Goal: Task Accomplishment & Management: Use online tool/utility

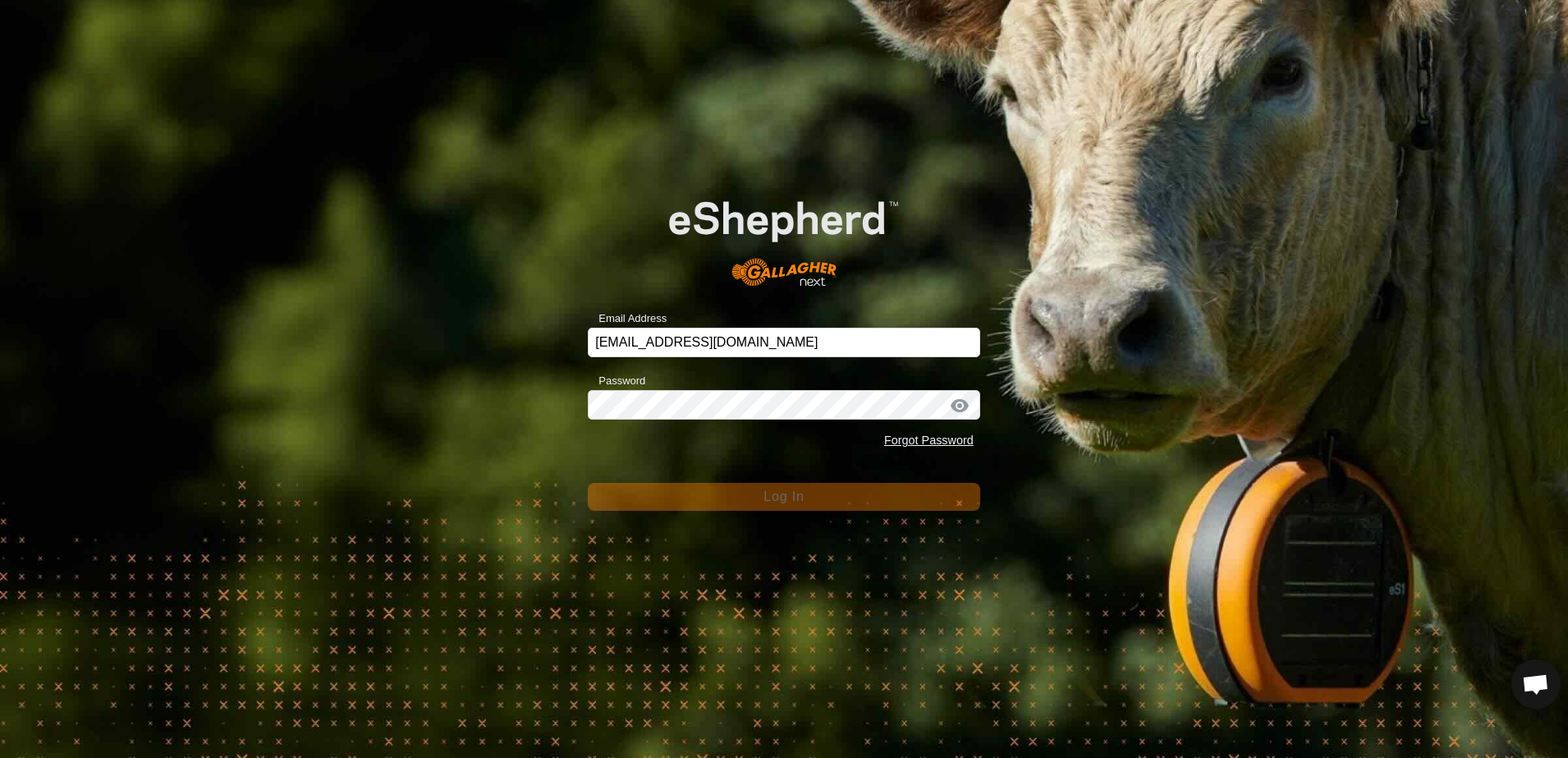
click at [496, 402] on div "Email Address [EMAIL_ADDRESS][DOMAIN_NAME] Password Forgot Password Log In" at bounding box center [784, 379] width 1568 height 758
click at [395, 275] on div "Email Address scottb.piopio@gmail.com Password Forgot Password Log In" at bounding box center [784, 379] width 1568 height 758
click at [530, 429] on div "Email Address scottb.piopio@gmail.com Password Forgot Password Log In" at bounding box center [784, 379] width 1568 height 758
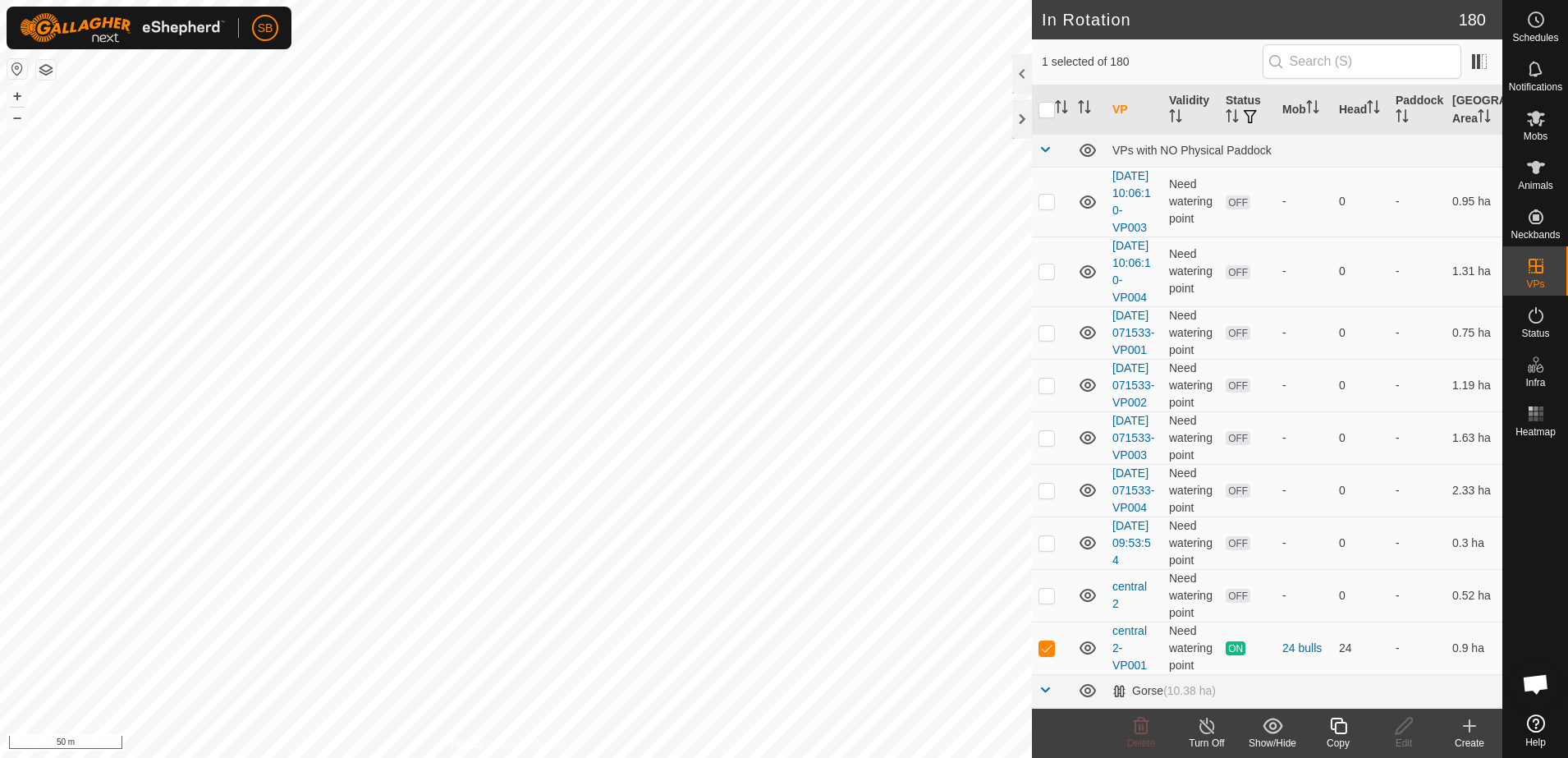
click at [1342, 721] on icon at bounding box center [1338, 725] width 17 height 17
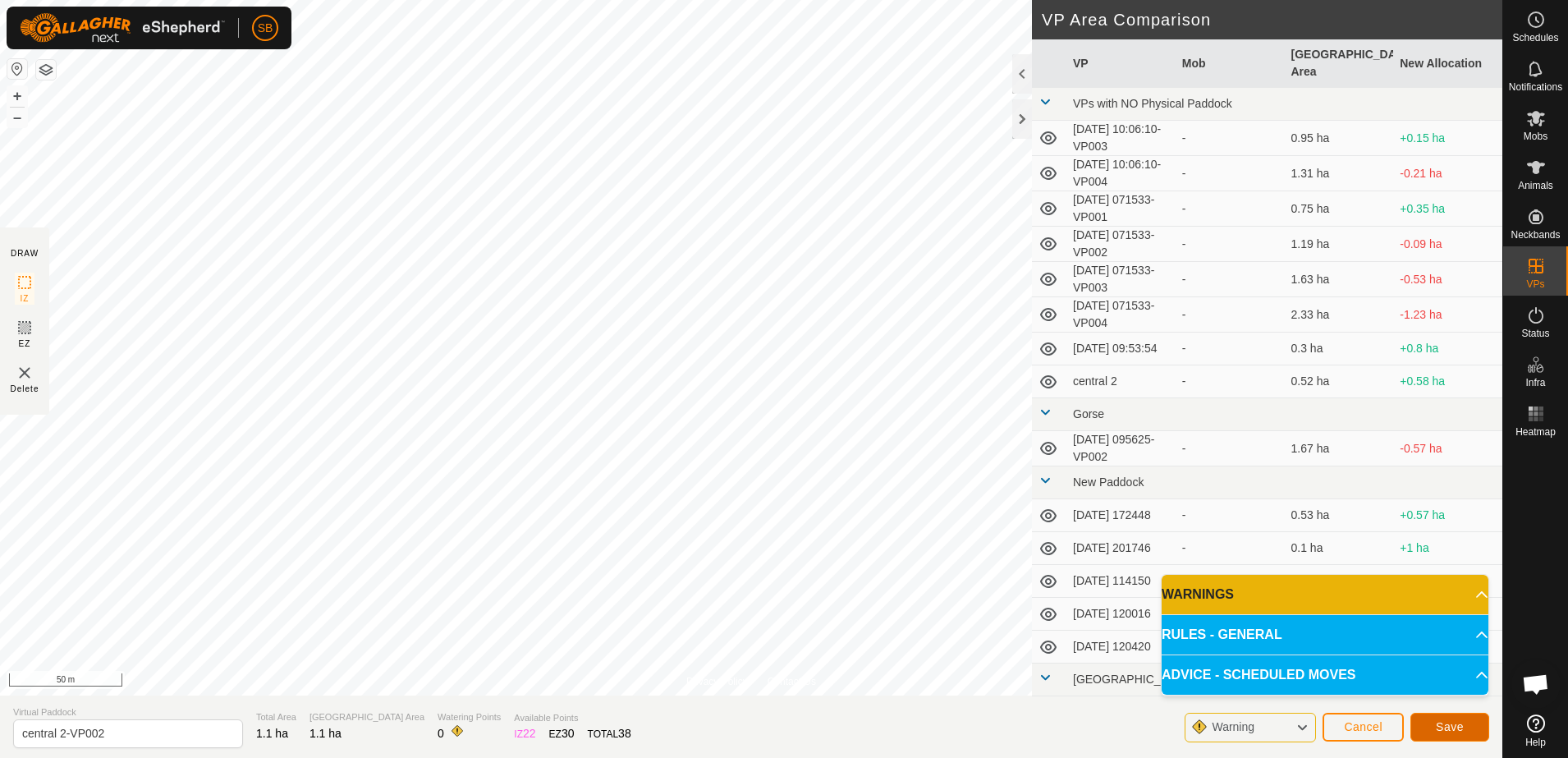
click at [1470, 722] on button "Save" at bounding box center [1449, 726] width 79 height 28
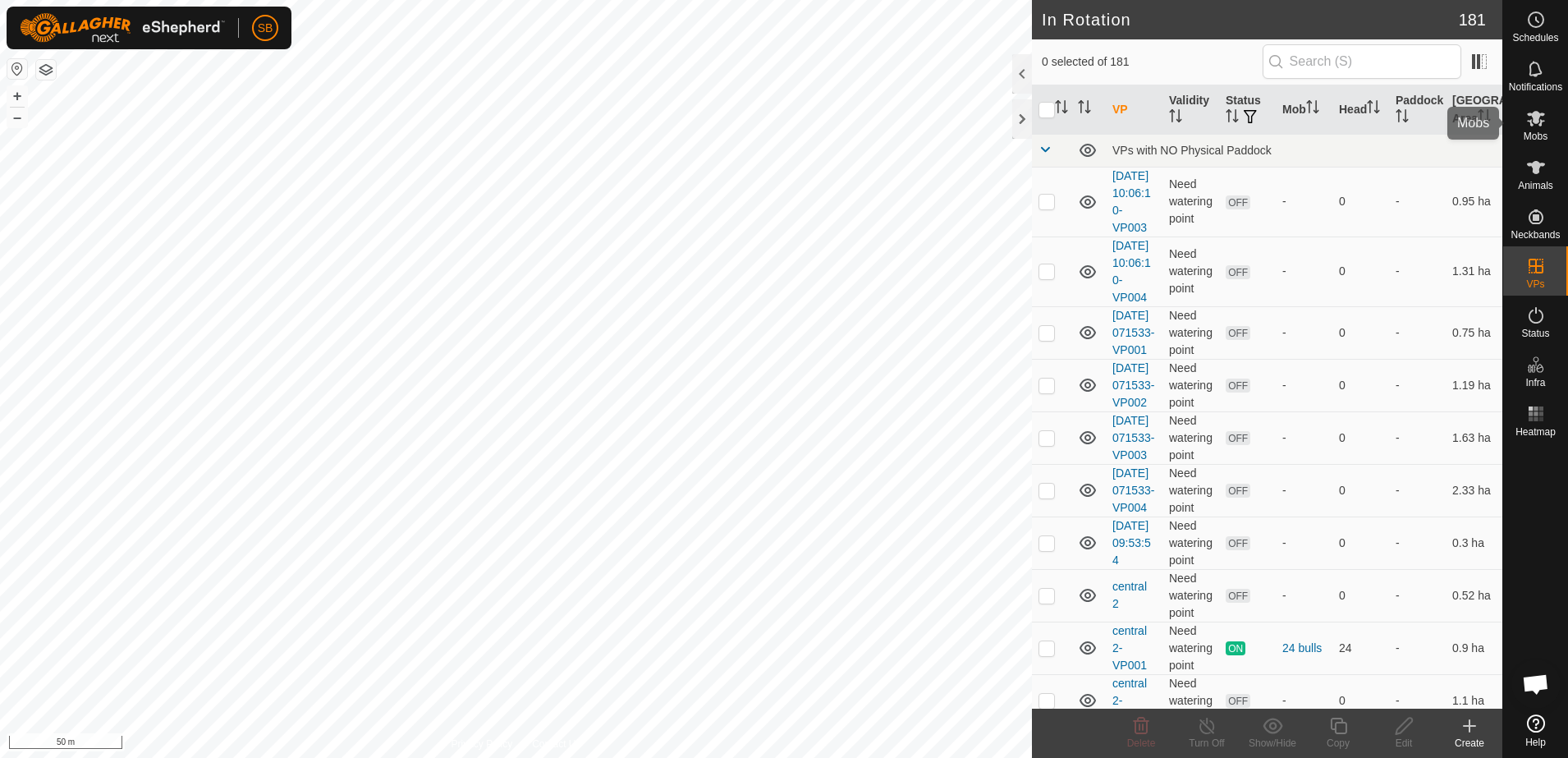
click at [1534, 116] on icon at bounding box center [1536, 119] width 19 height 16
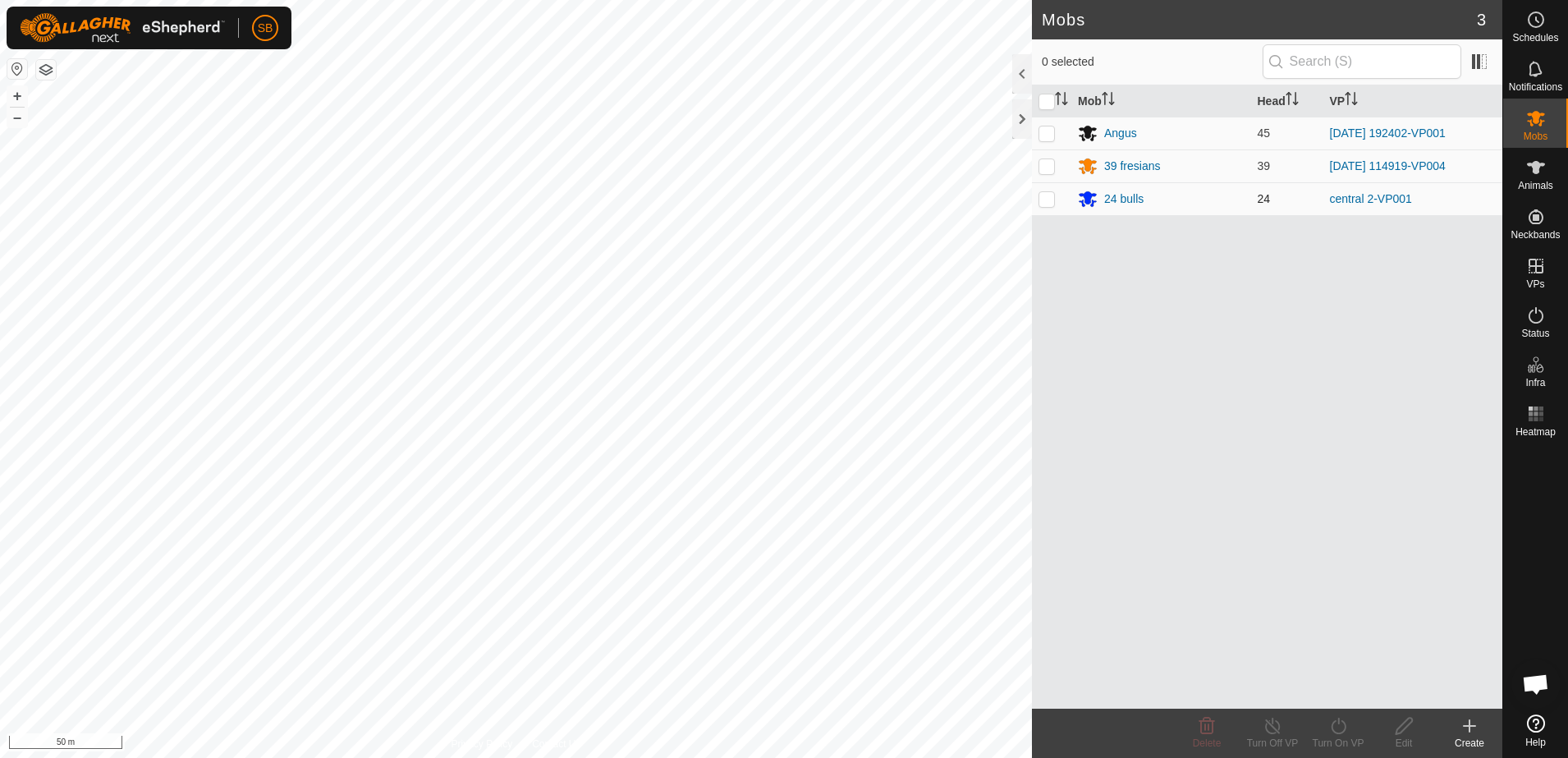
click at [1038, 197] on td at bounding box center [1052, 199] width 39 height 33
checkbox input "true"
click at [1340, 739] on div "Turn On VP" at bounding box center [1337, 742] width 65 height 15
click at [1331, 687] on link "Now" at bounding box center [1387, 690] width 163 height 33
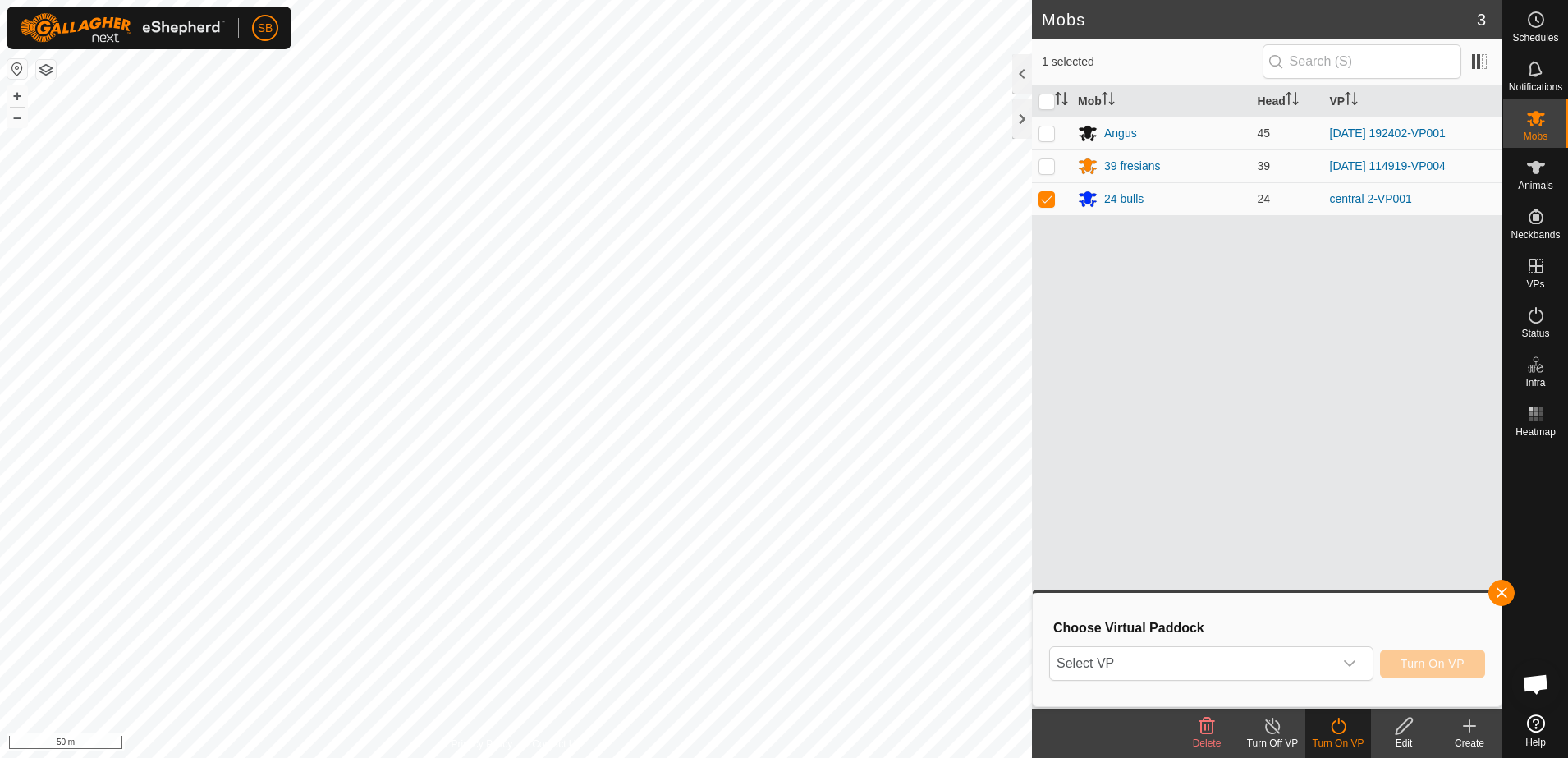
click at [1287, 642] on div "Choose Virtual Paddock Select VP Turn On VP" at bounding box center [1267, 649] width 449 height 94
click at [1292, 663] on span "Select VP" at bounding box center [1191, 663] width 284 height 33
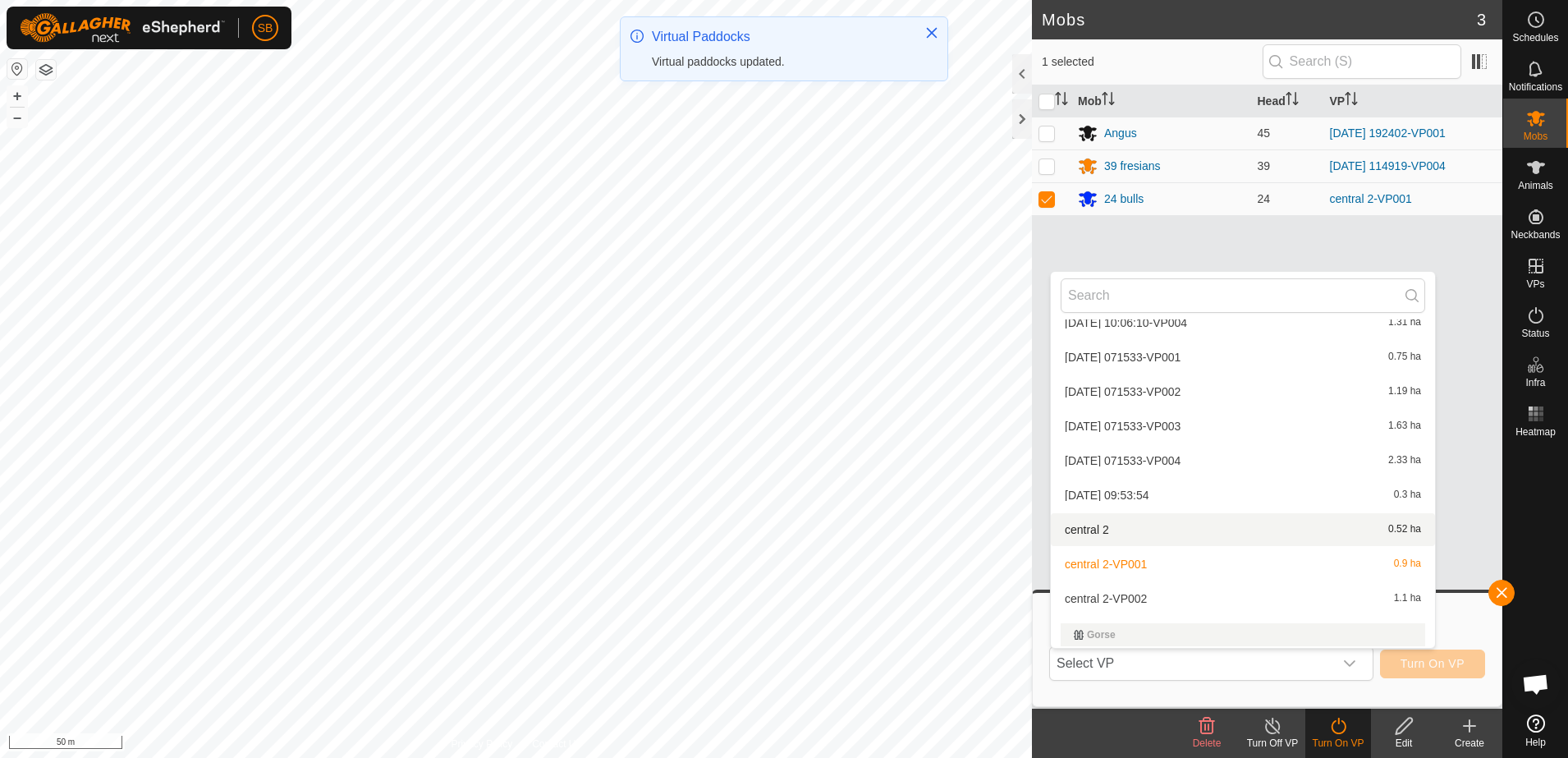
scroll to position [121, 0]
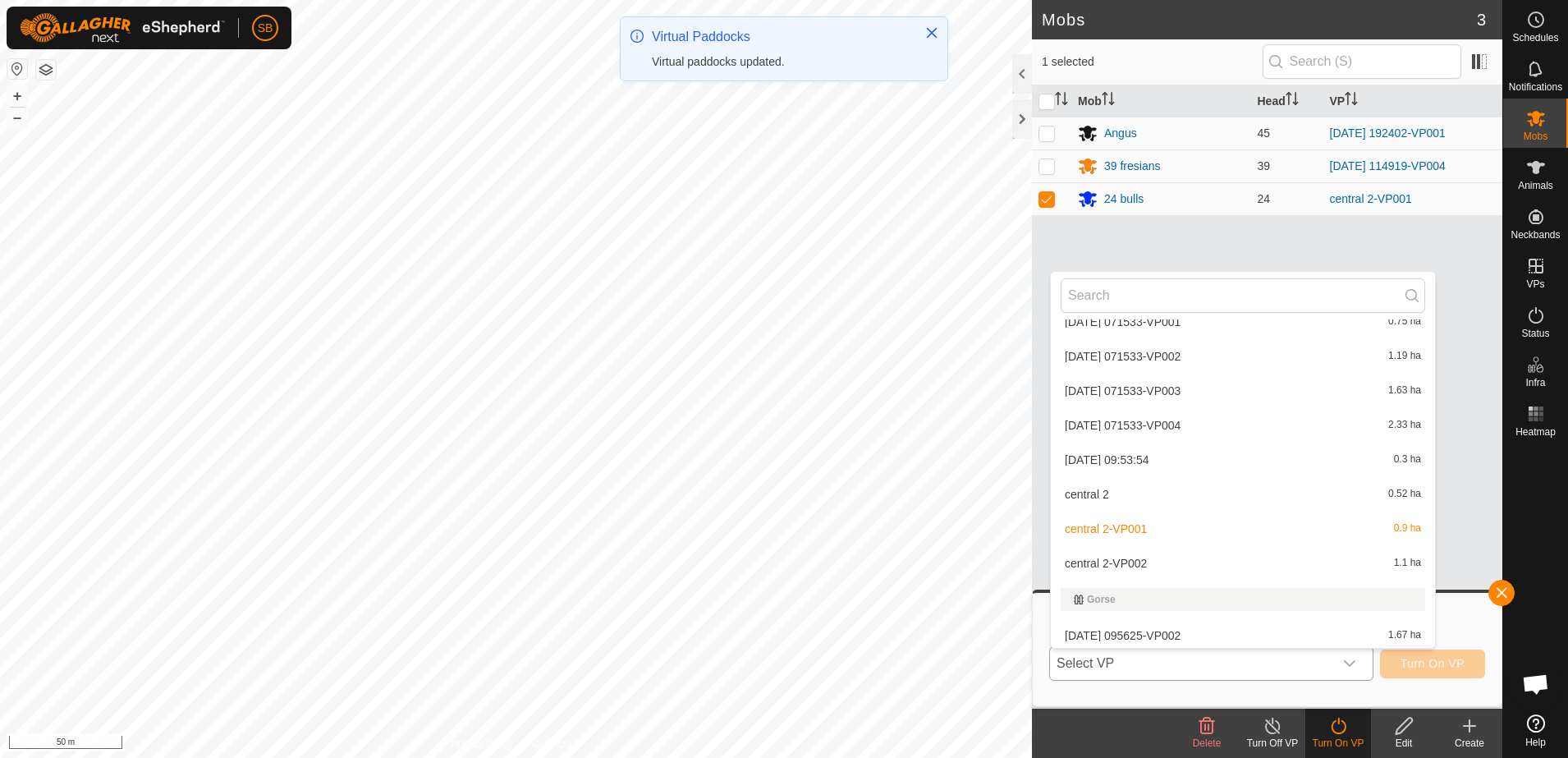
click at [1154, 565] on li "central 2-VP002 1.1 ha" at bounding box center [1243, 563] width 384 height 33
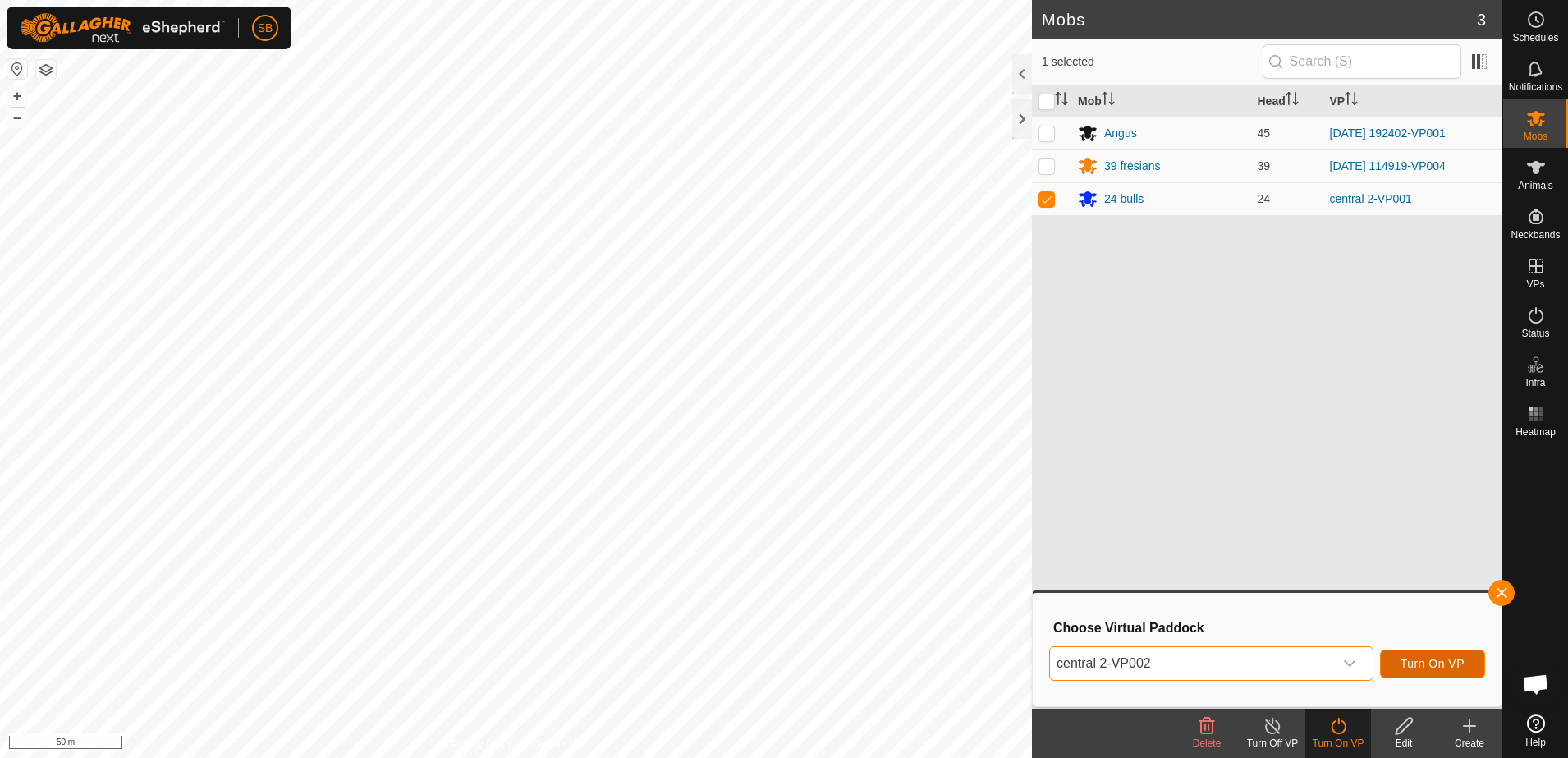
click at [1425, 667] on span "Turn On VP" at bounding box center [1433, 663] width 64 height 13
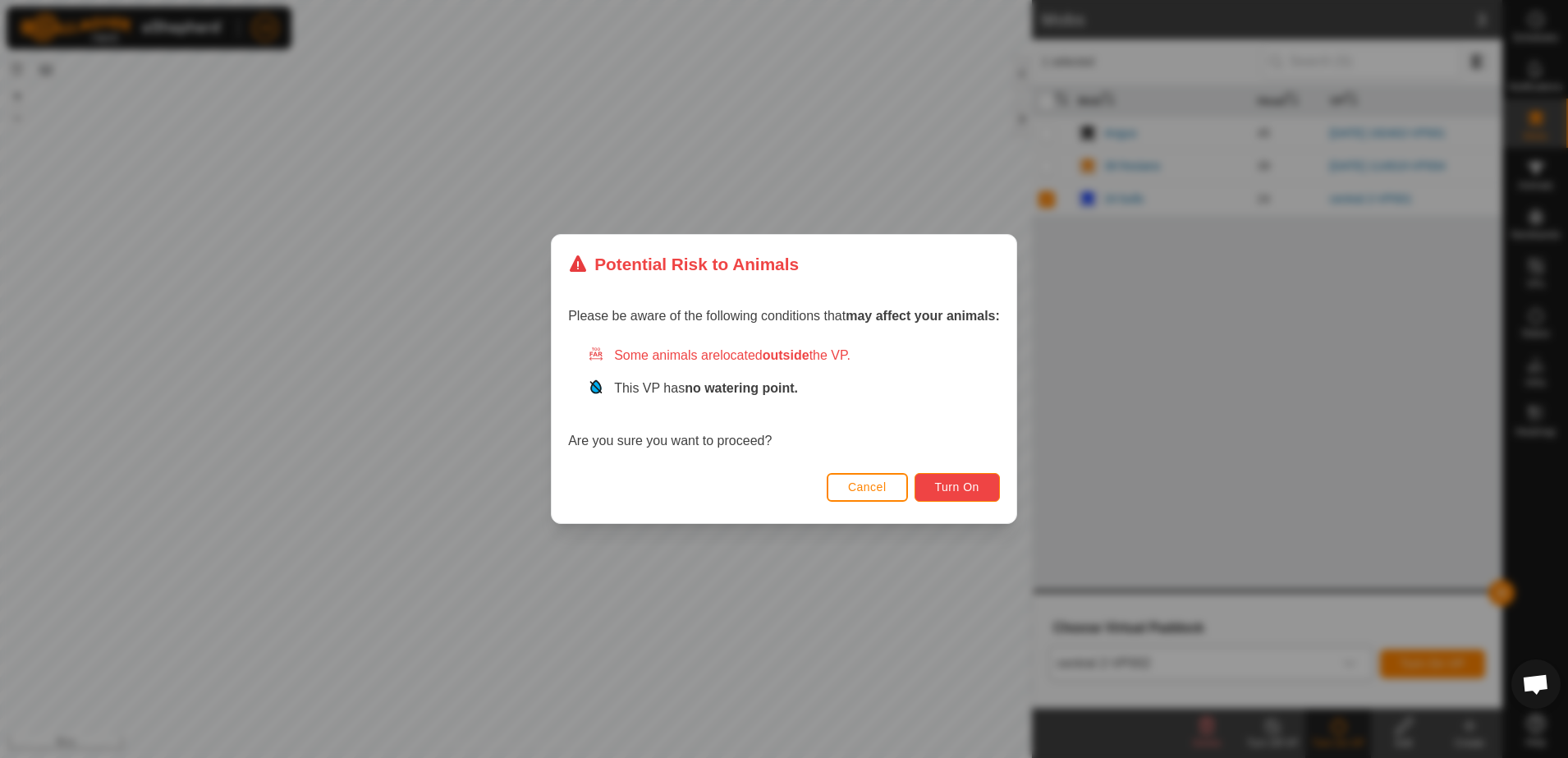
click at [960, 478] on button "Turn On" at bounding box center [957, 486] width 86 height 28
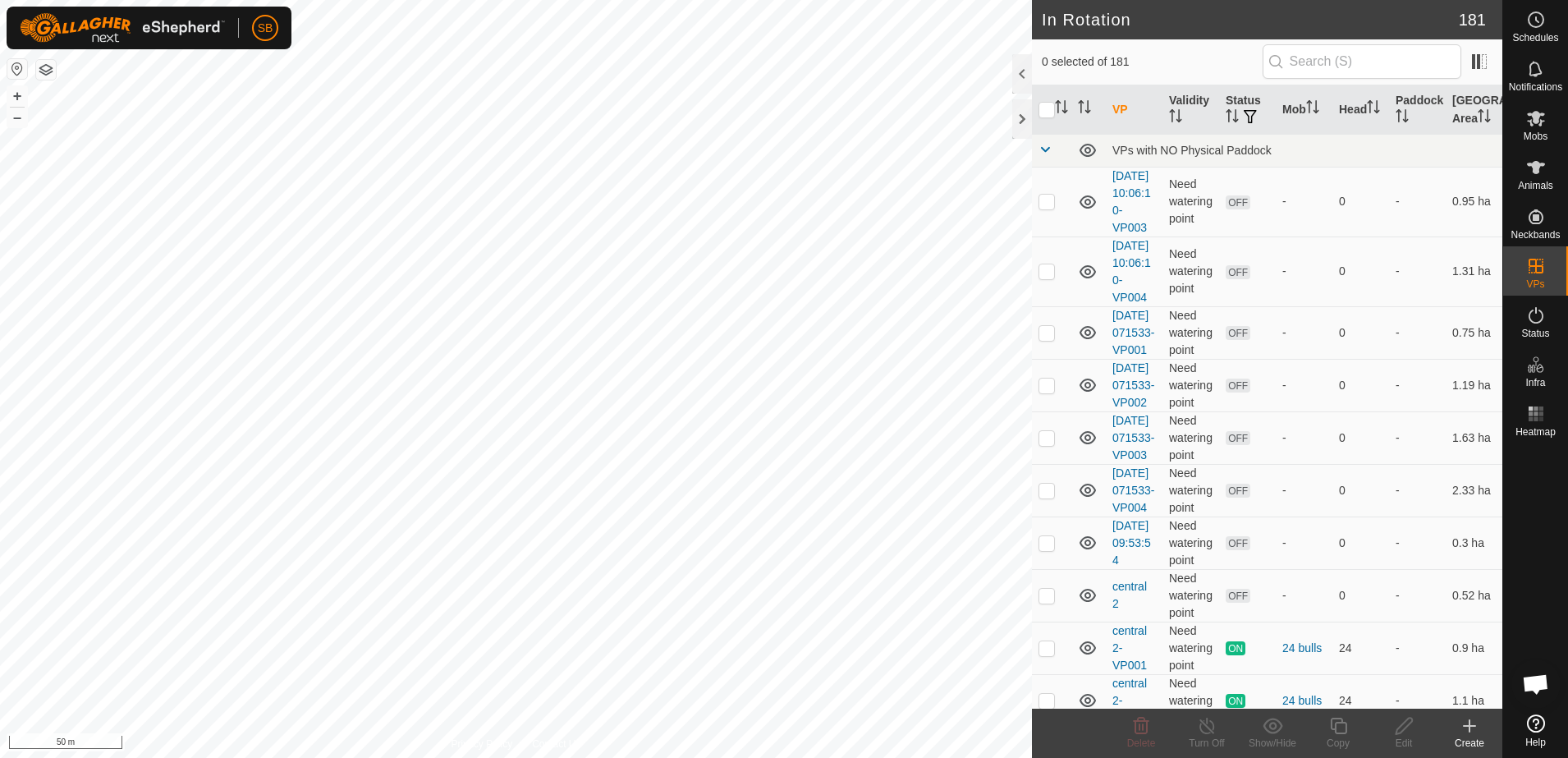
checkbox input "true"
checkbox input "false"
checkbox input "true"
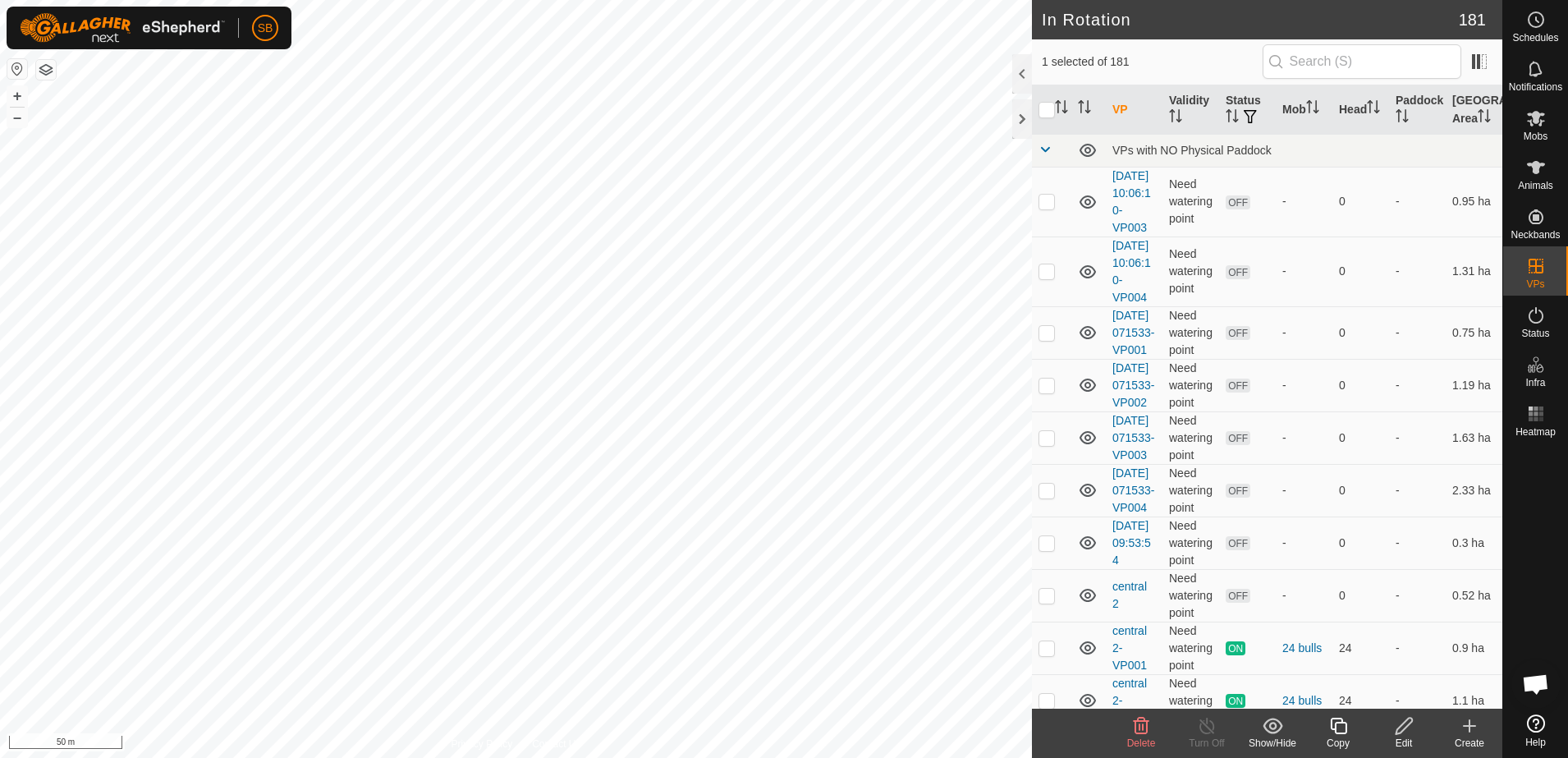
checkbox input "true"
checkbox input "false"
checkbox input "true"
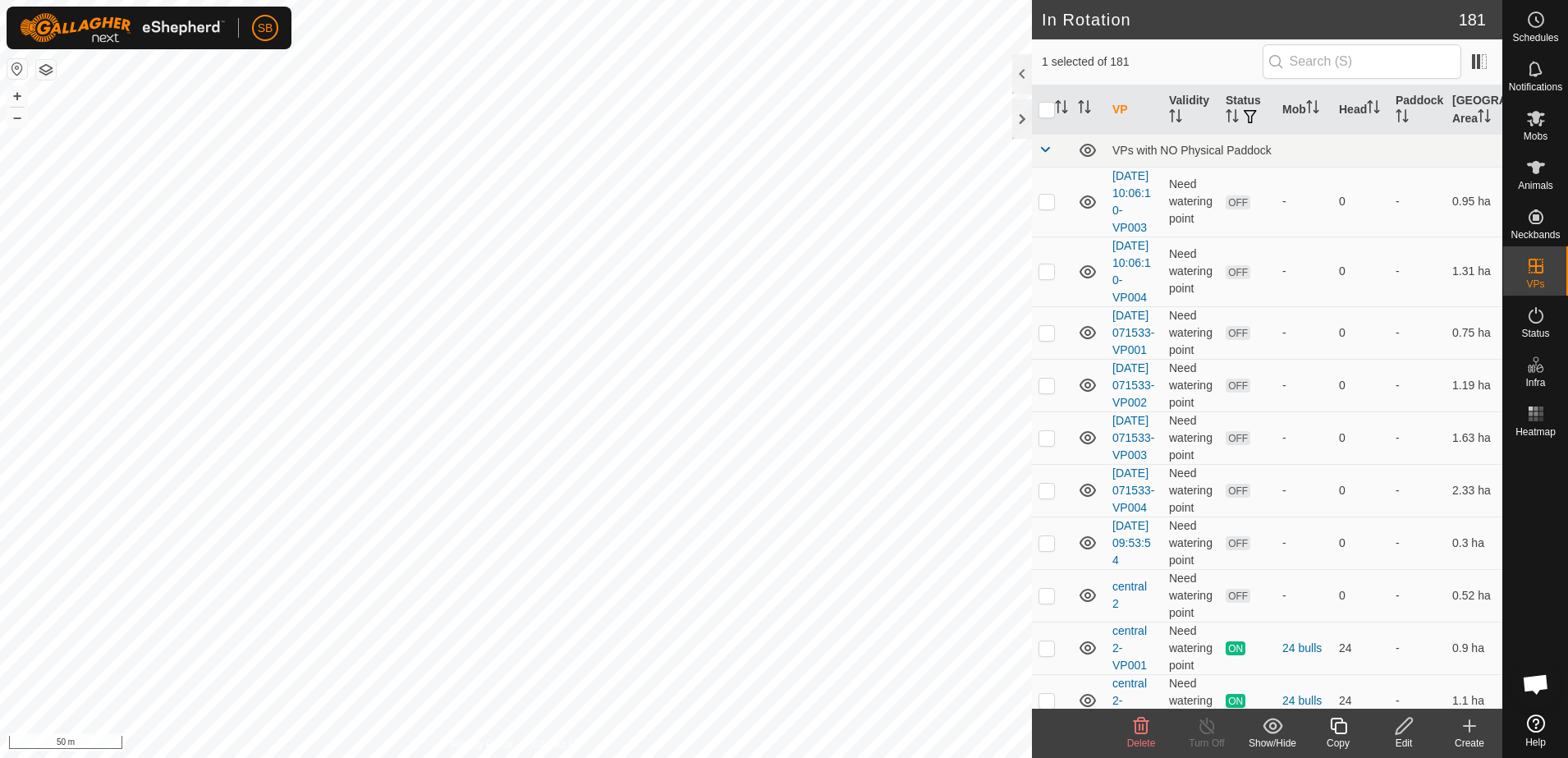
checkbox input "false"
checkbox input "true"
checkbox input "false"
click at [1341, 725] on icon at bounding box center [1338, 726] width 20 height 19
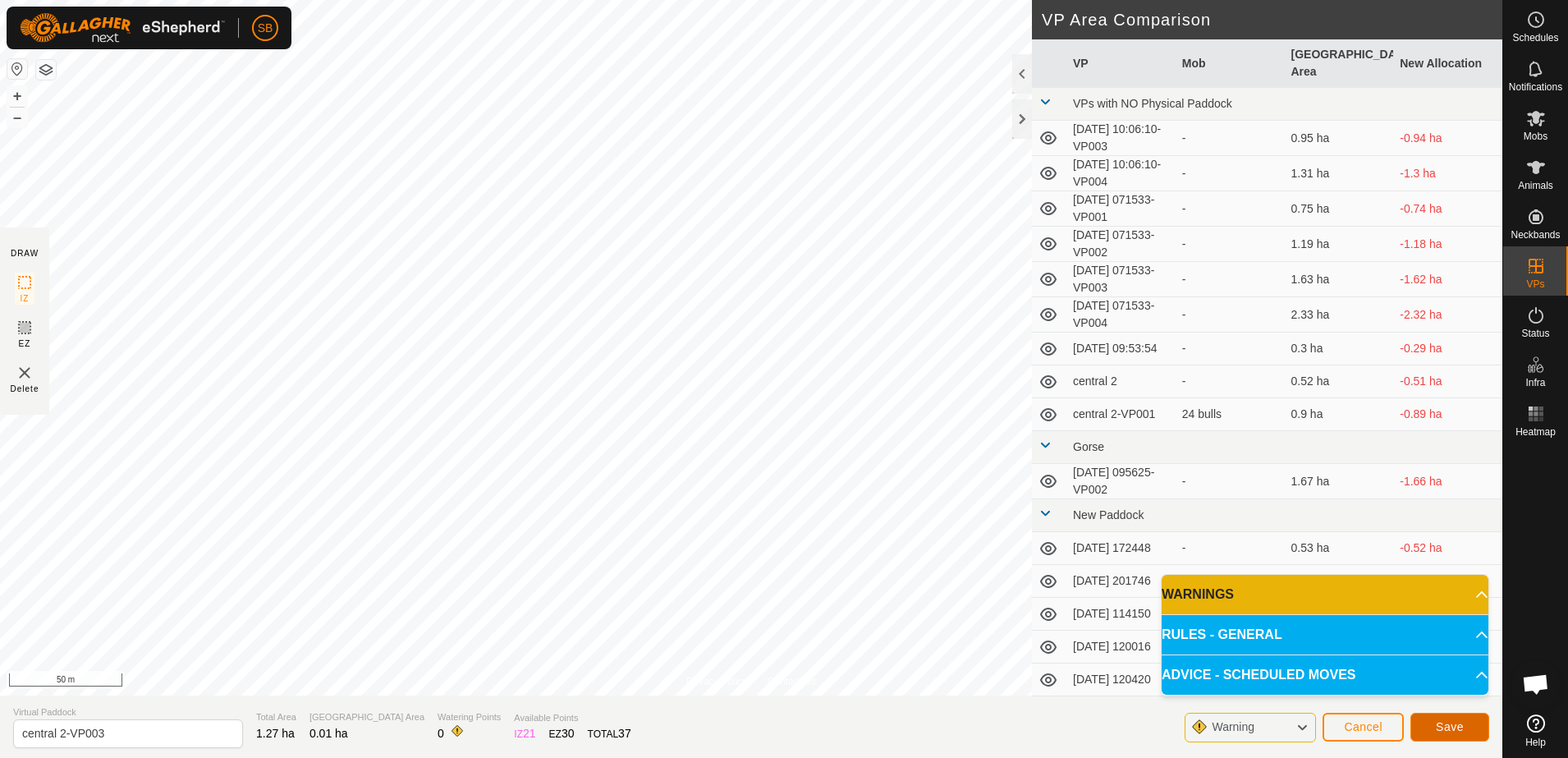
click at [1452, 720] on span "Save" at bounding box center [1449, 726] width 28 height 13
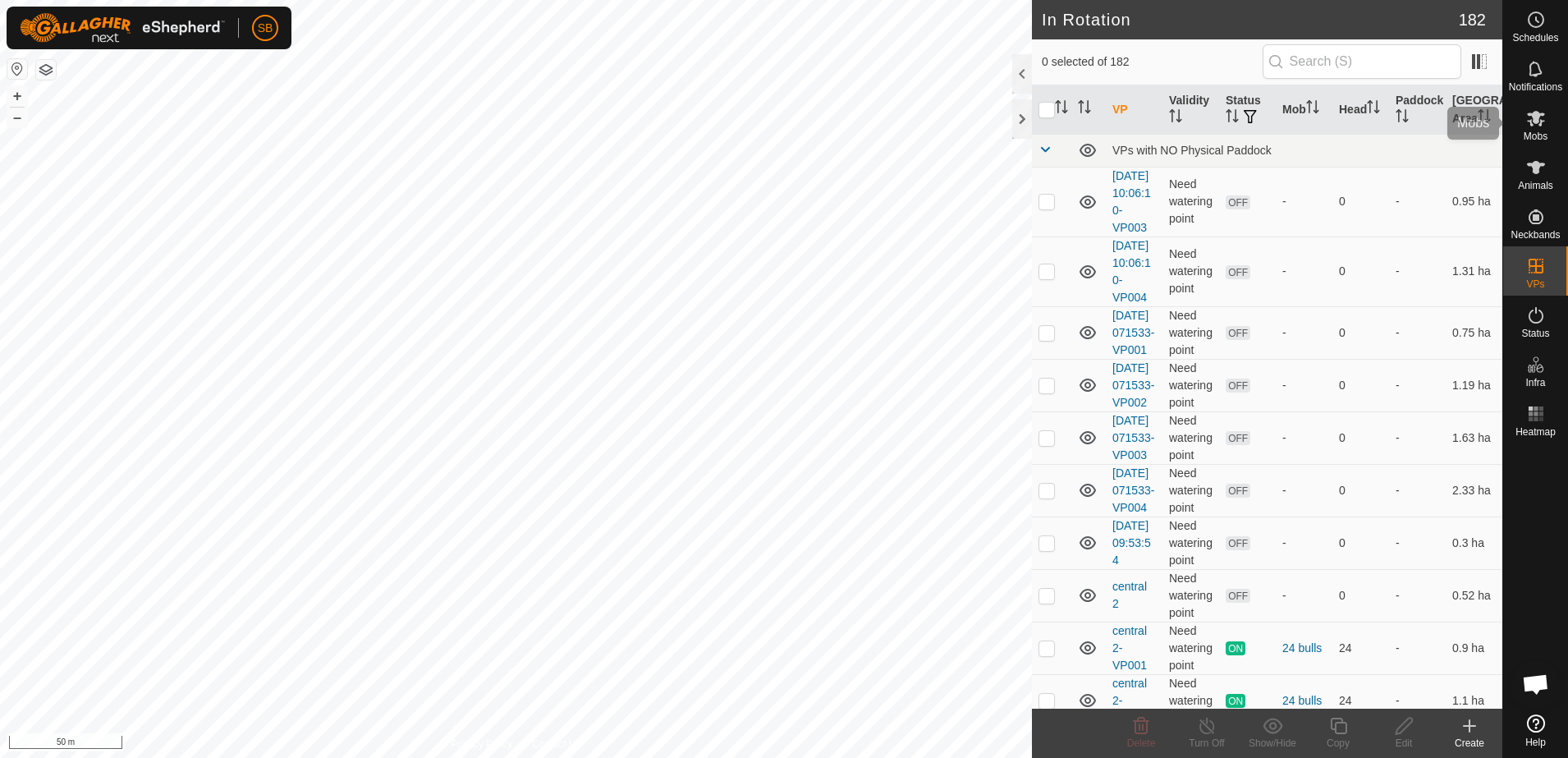
click at [1536, 127] on icon at bounding box center [1536, 118] width 19 height 19
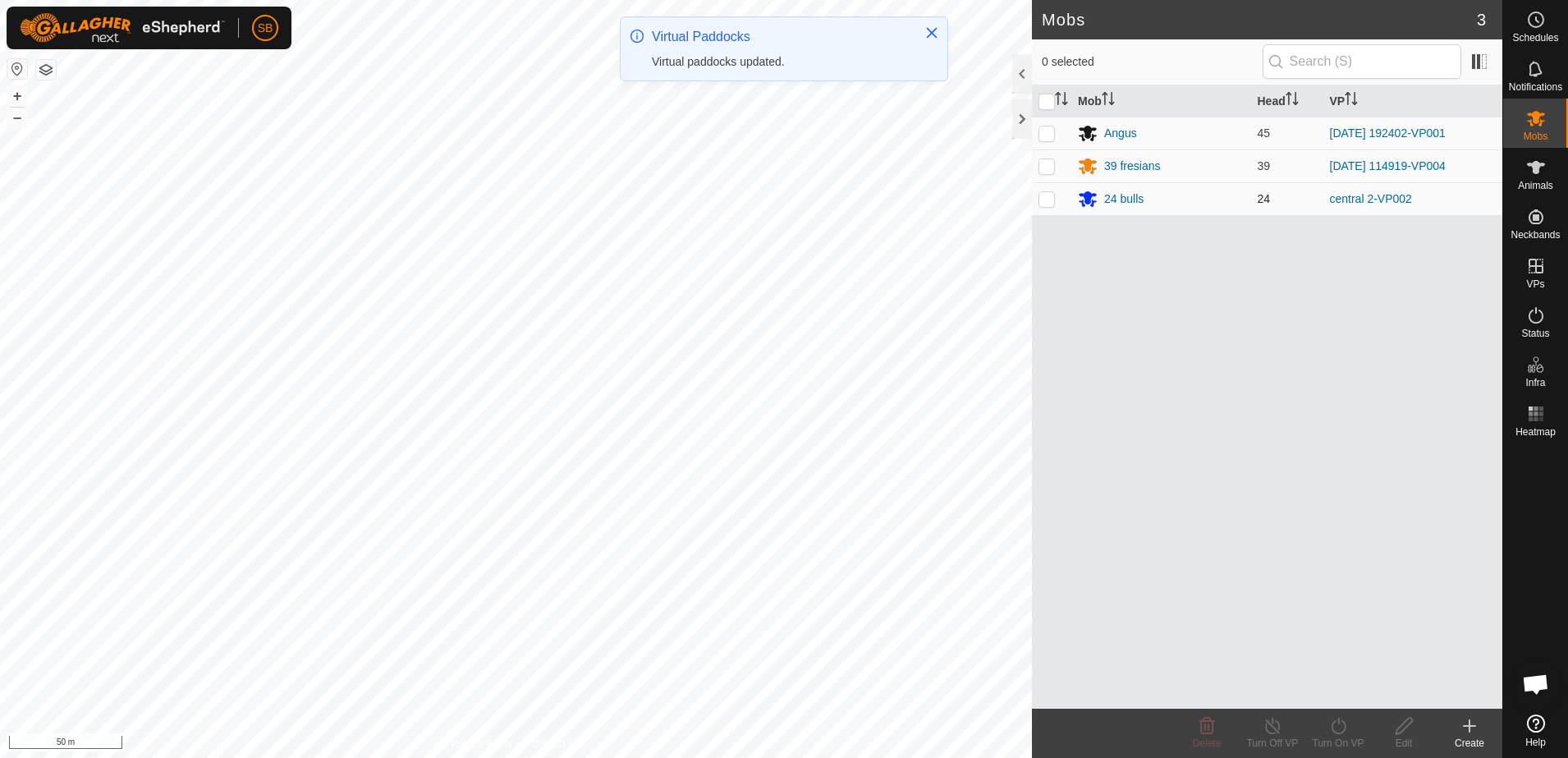
click at [1050, 201] on p-checkbox at bounding box center [1047, 198] width 17 height 13
checkbox input "true"
click at [1347, 730] on icon at bounding box center [1338, 726] width 20 height 19
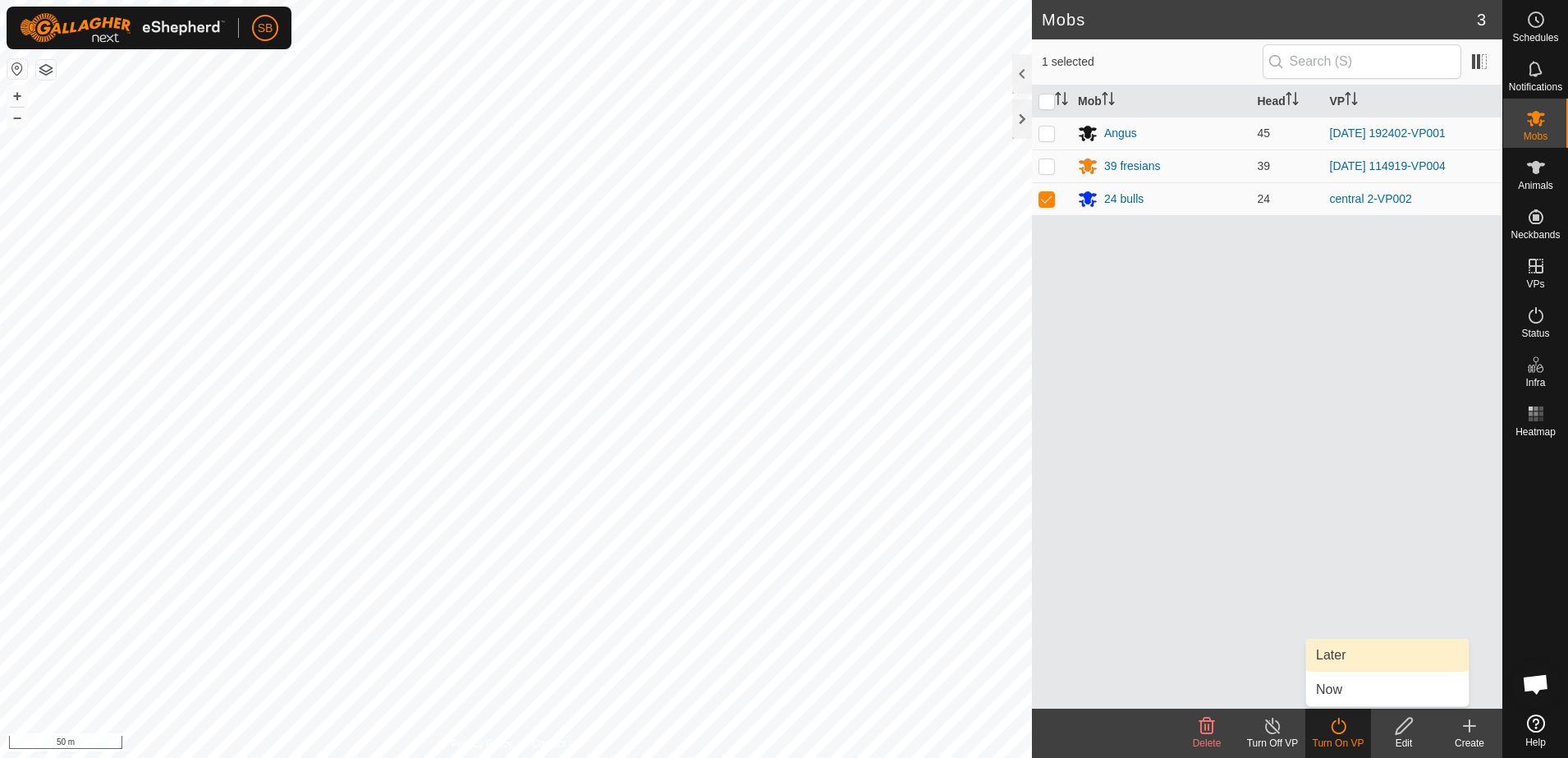
click at [1342, 651] on link "Later" at bounding box center [1387, 655] width 163 height 33
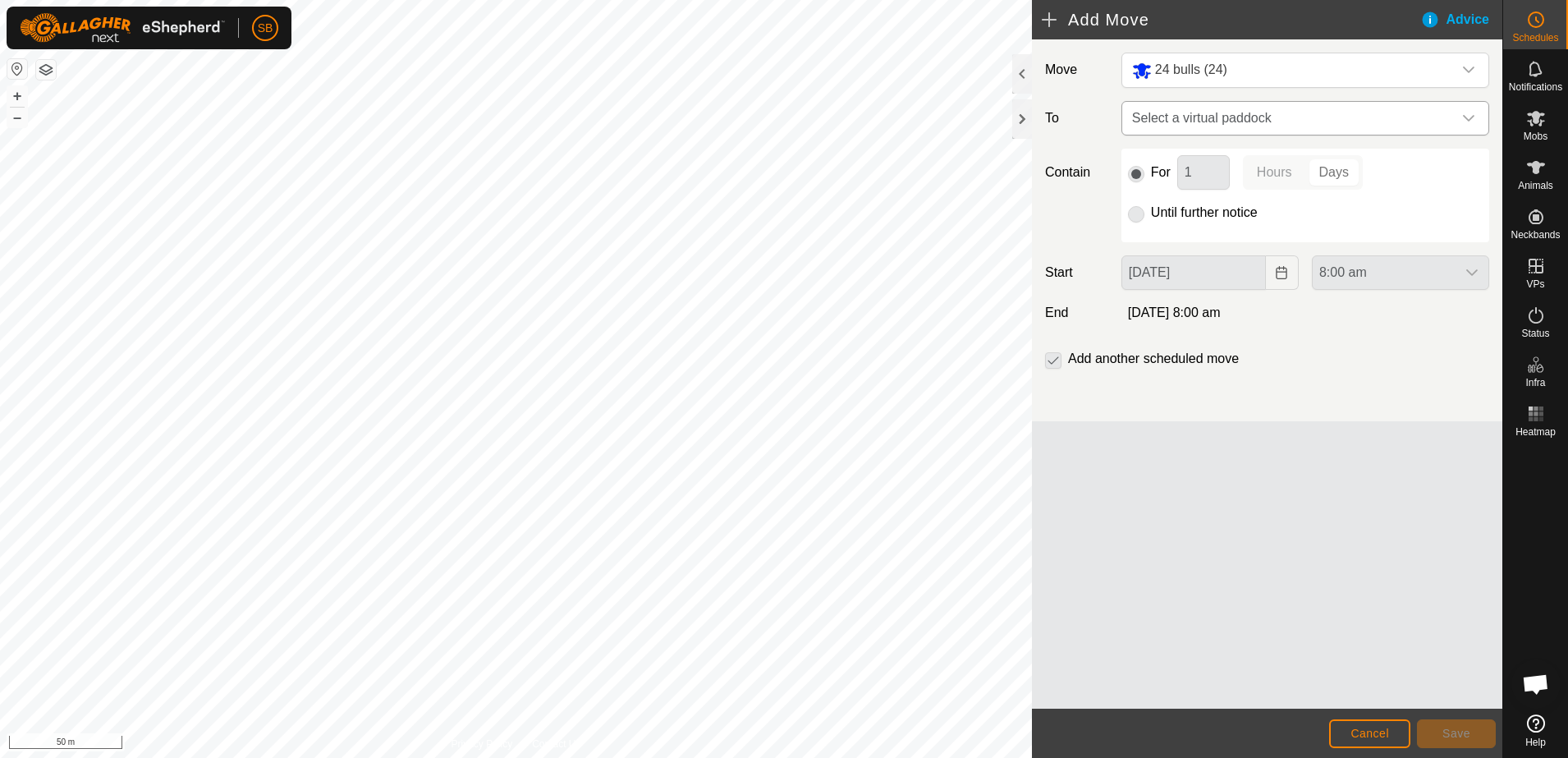
click at [1287, 124] on span "Select a virtual paddock" at bounding box center [1288, 118] width 326 height 33
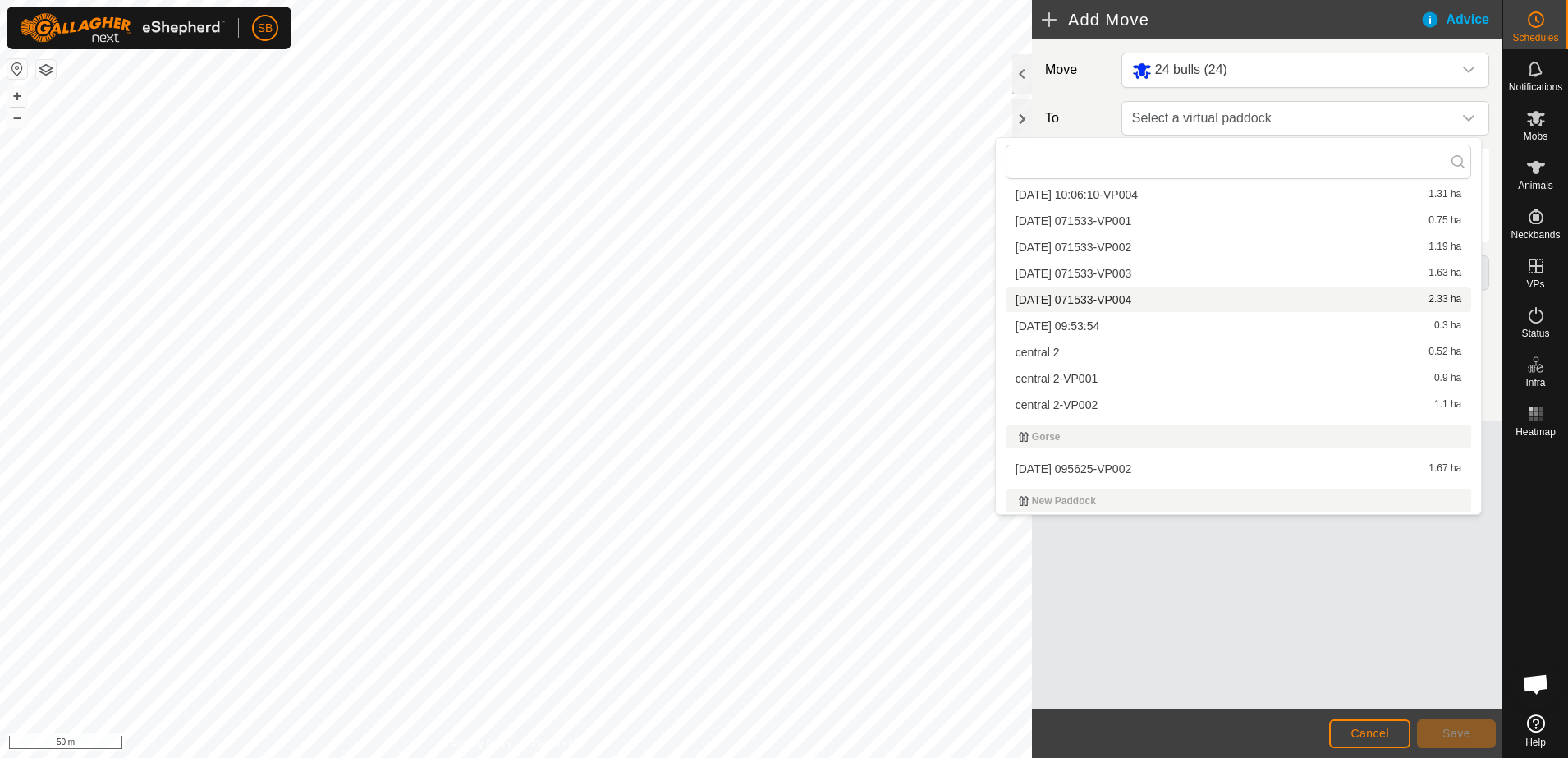
scroll to position [102, 0]
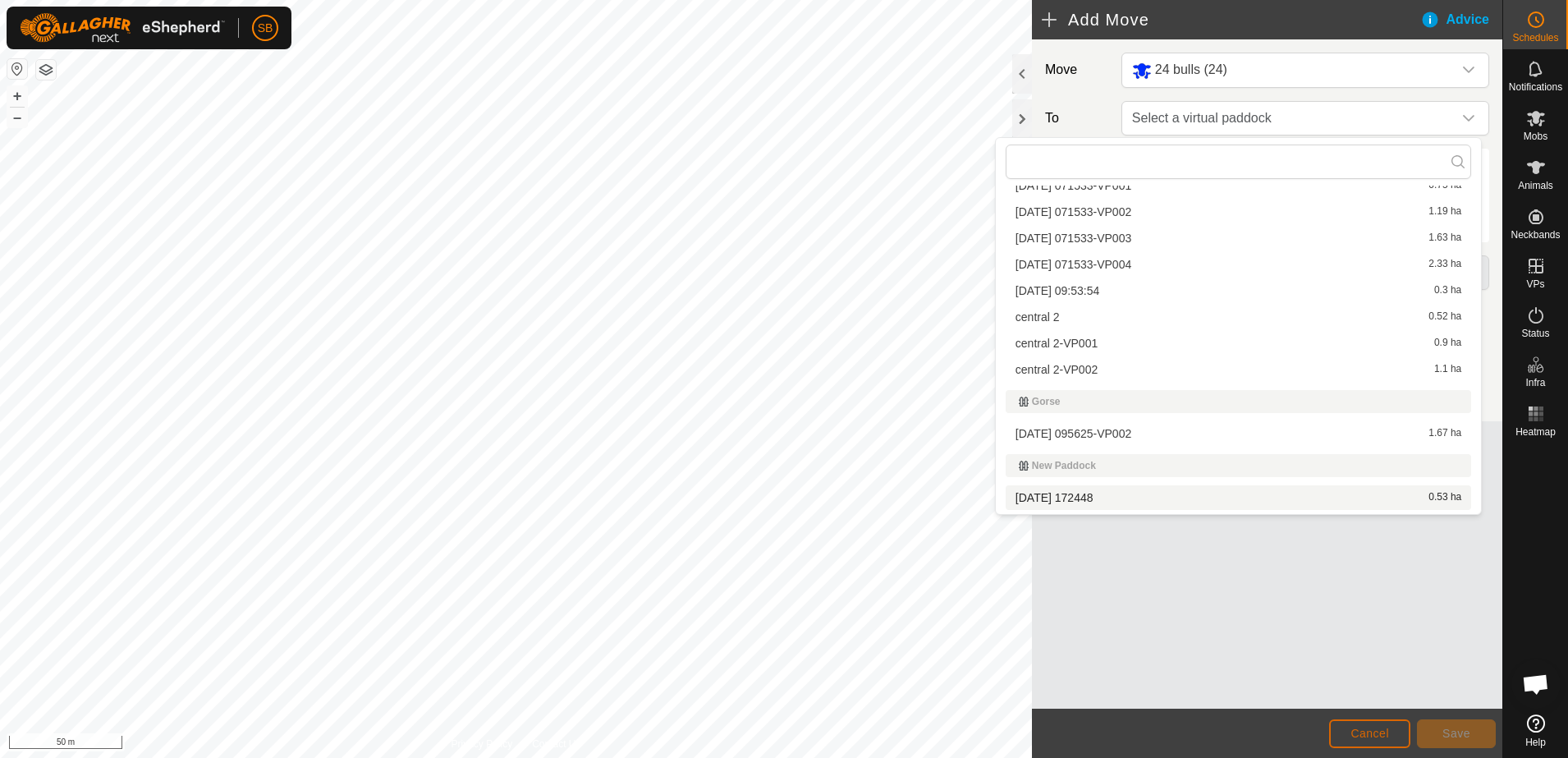
click at [1390, 727] on button "Cancel" at bounding box center [1369, 733] width 81 height 28
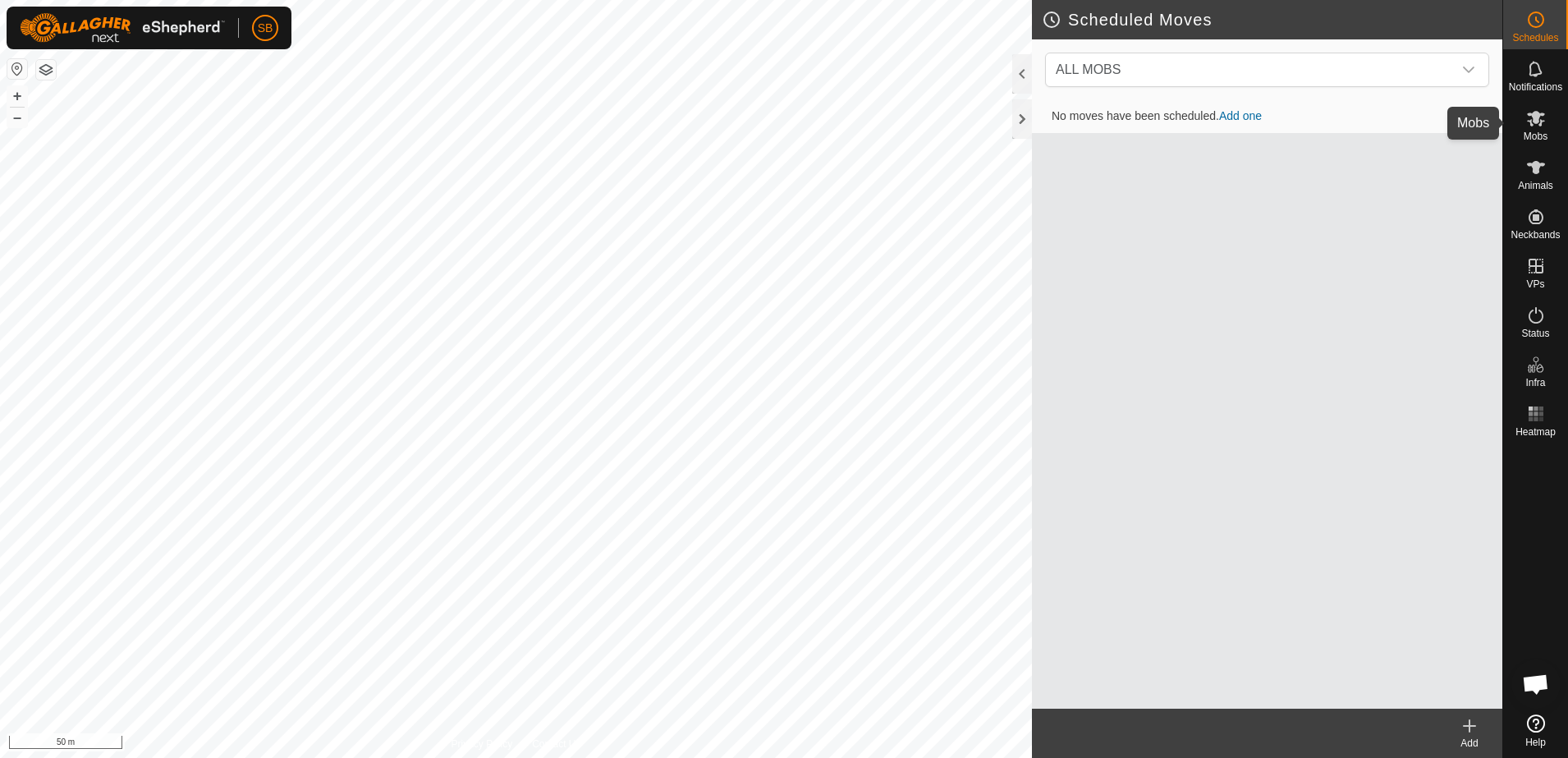
click at [1545, 112] on icon at bounding box center [1536, 118] width 19 height 19
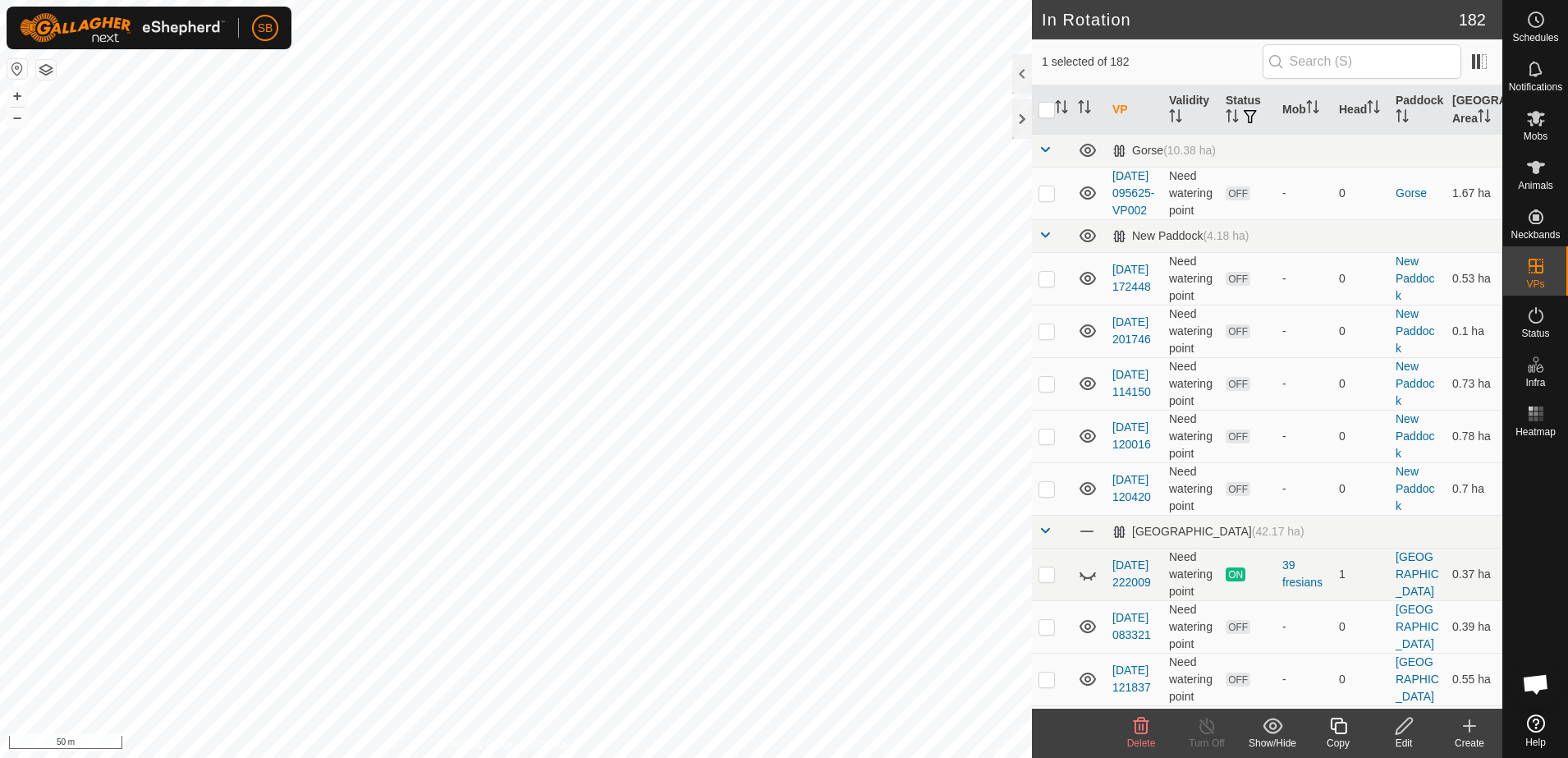
checkbox input "false"
checkbox input "true"
checkbox input "false"
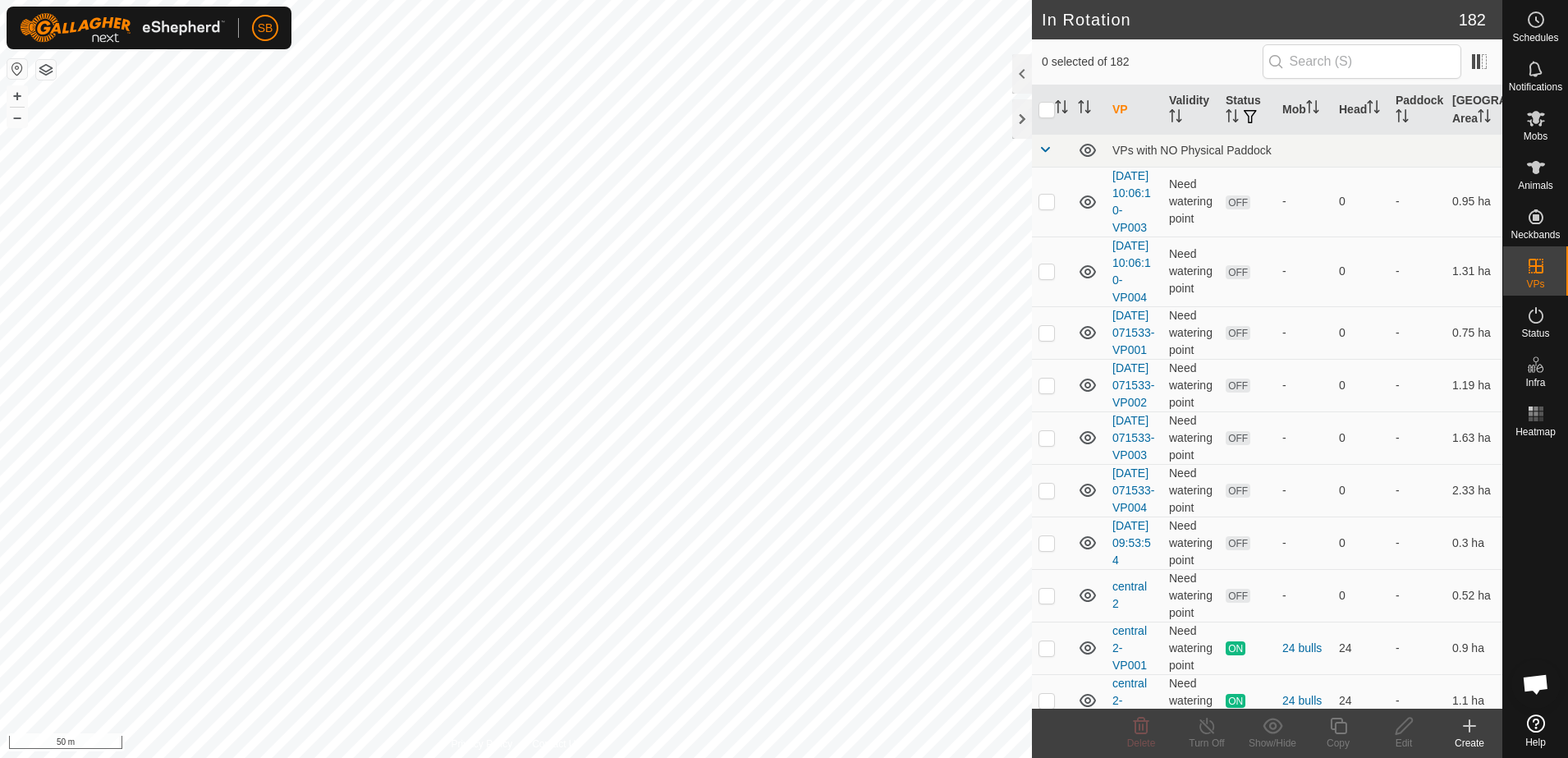
checkbox input "true"
click at [1336, 731] on icon at bounding box center [1338, 725] width 17 height 17
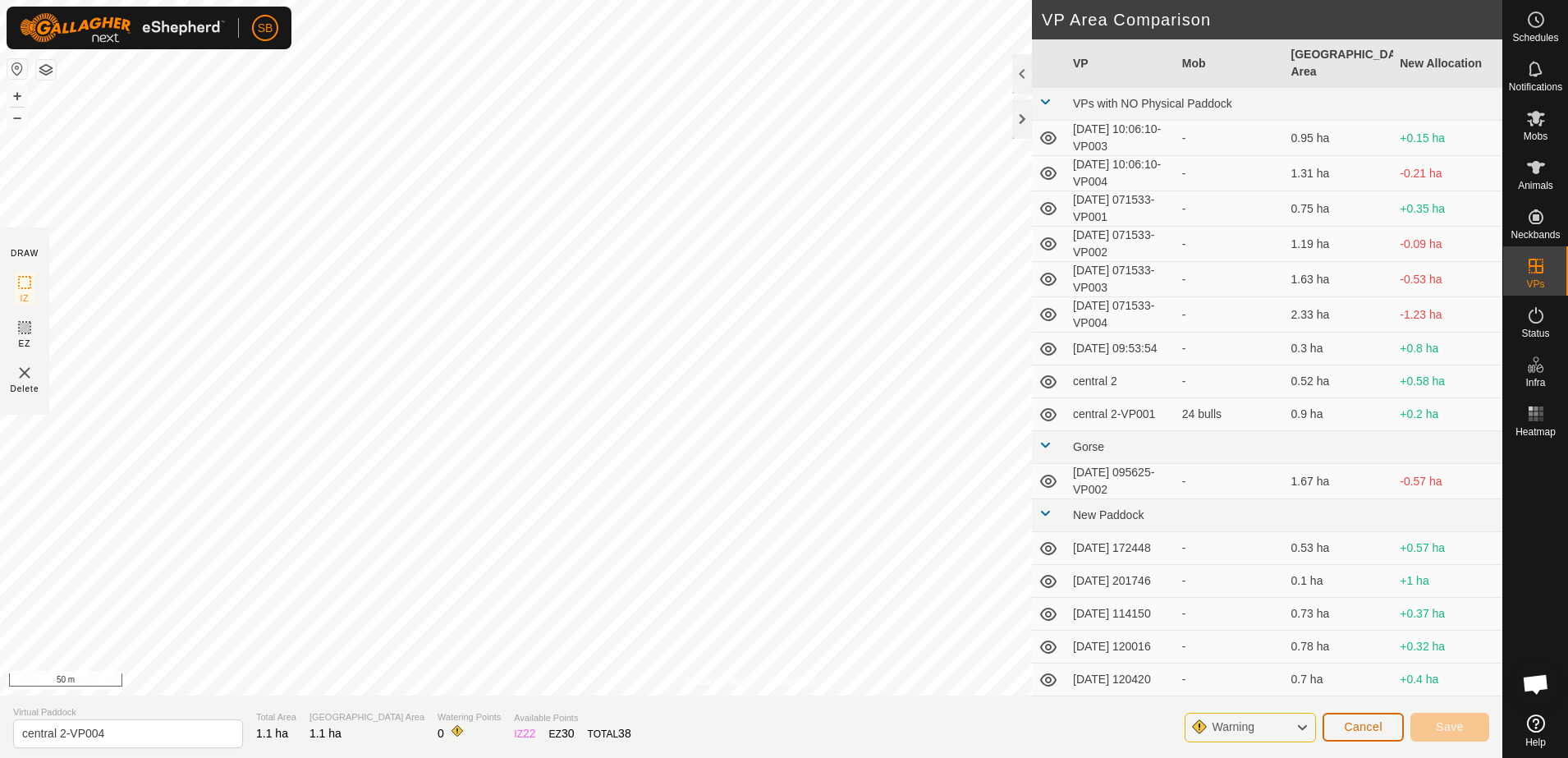
click at [1354, 723] on span "Cancel" at bounding box center [1363, 726] width 39 height 13
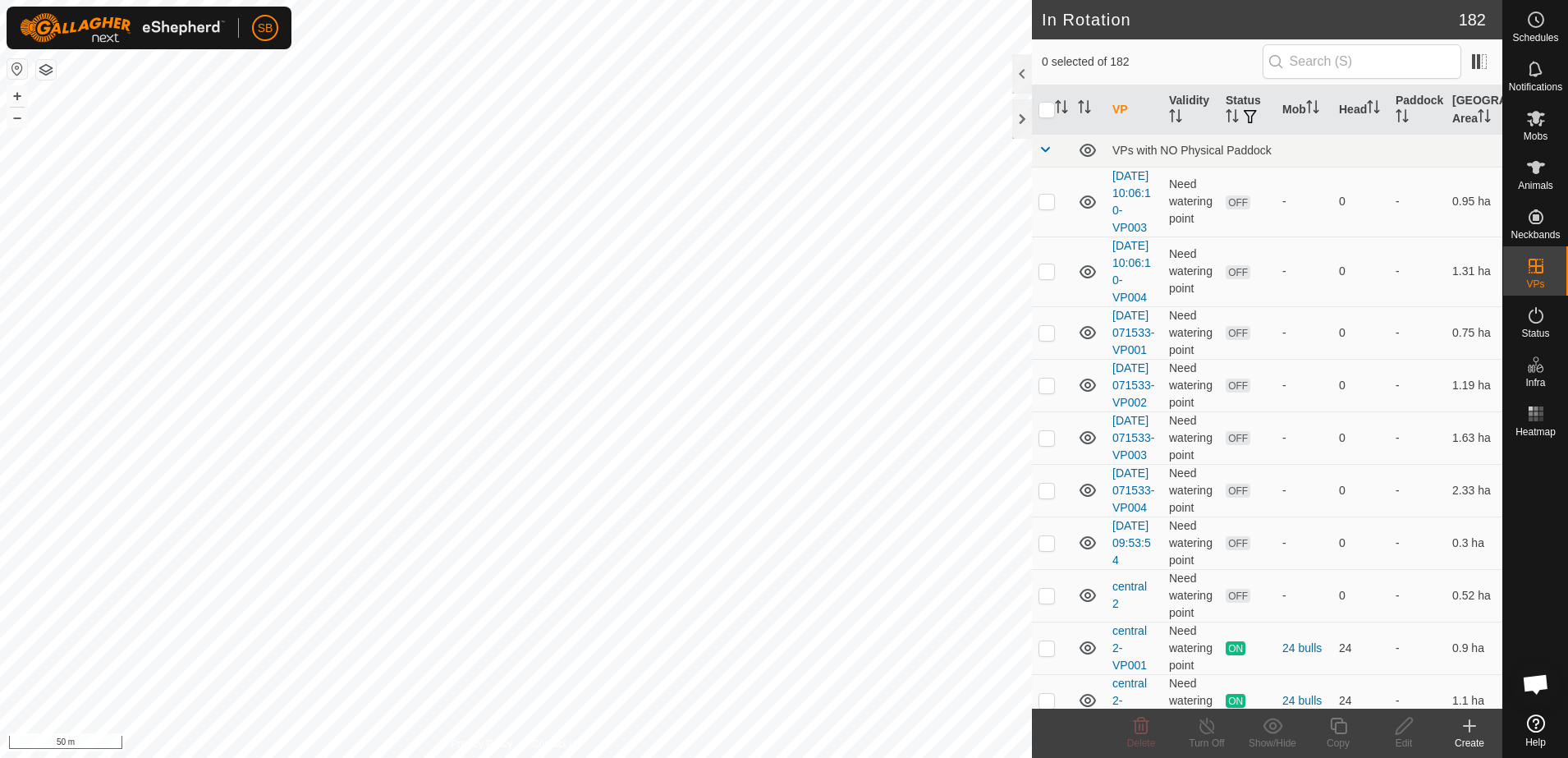
checkbox input "true"
checkbox input "false"
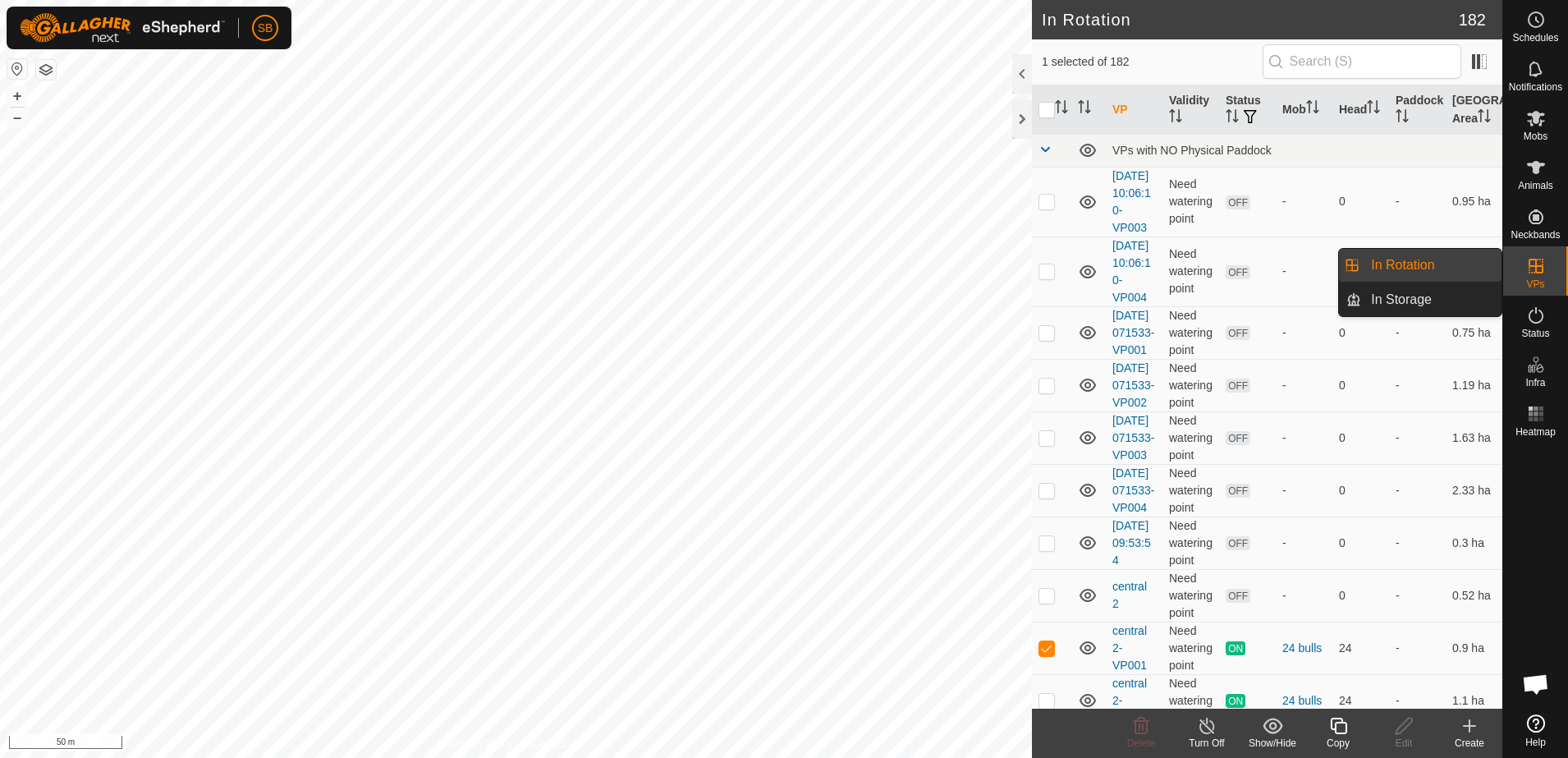
click at [1547, 260] on es-virtualpaddocks-svg-icon at bounding box center [1536, 265] width 29 height 26
click at [1444, 264] on link "In Rotation" at bounding box center [1432, 265] width 140 height 33
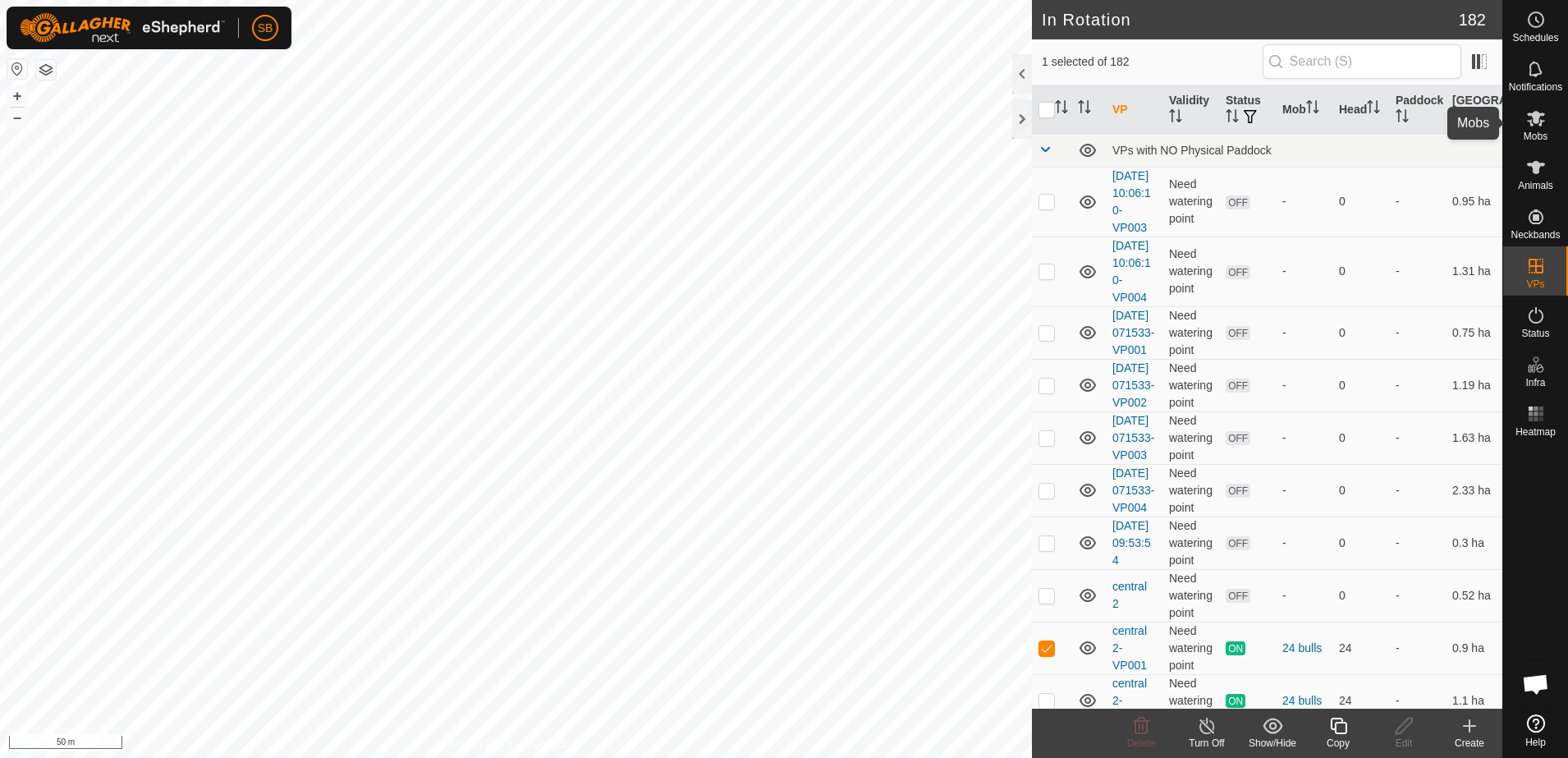
click at [1537, 134] on span "Mobs" at bounding box center [1536, 136] width 23 height 10
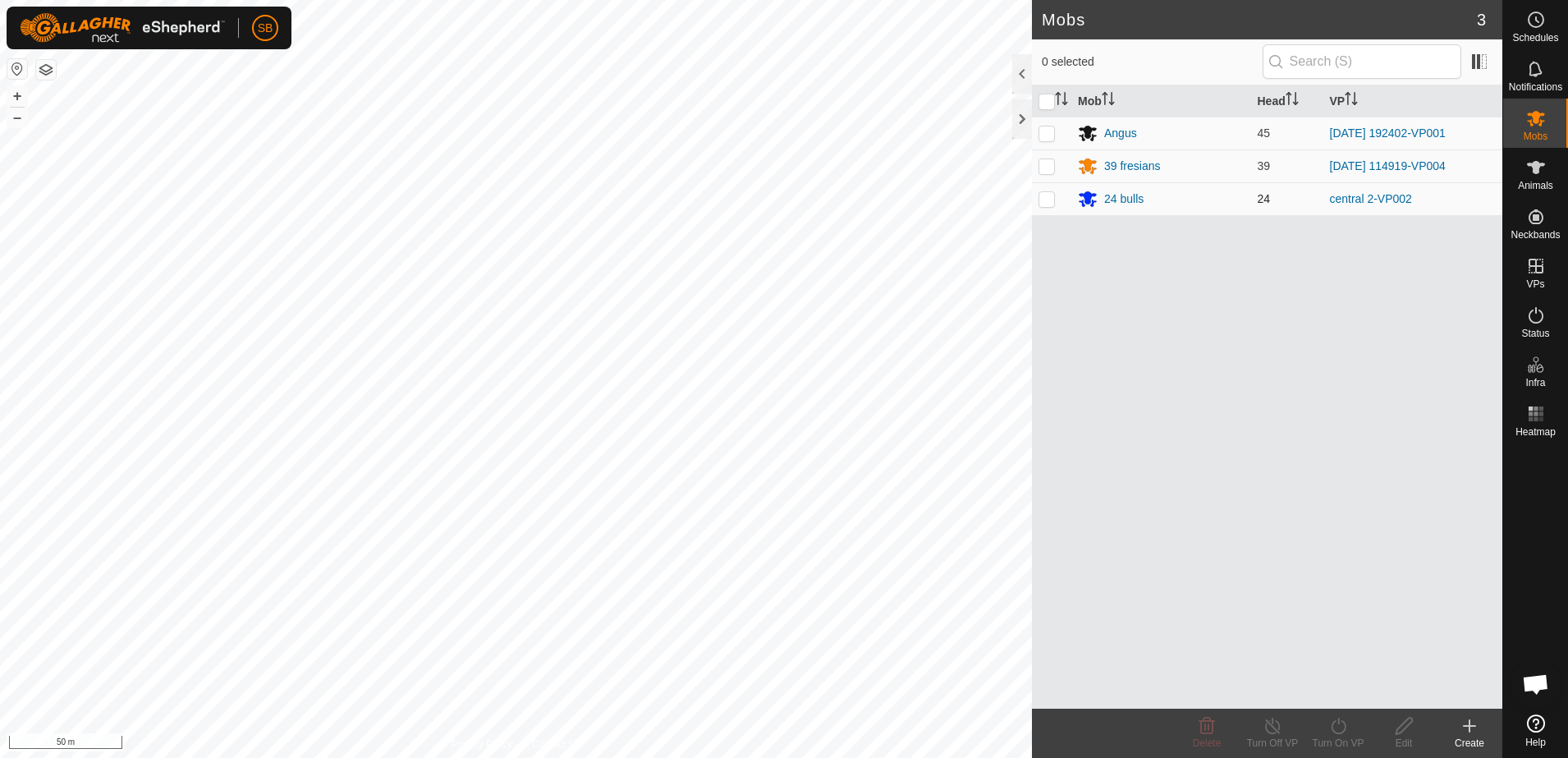
click at [1045, 203] on p-checkbox at bounding box center [1047, 198] width 17 height 13
checkbox input "true"
click at [1332, 727] on icon at bounding box center [1338, 725] width 15 height 17
click at [1333, 654] on link "Later" at bounding box center [1387, 655] width 163 height 33
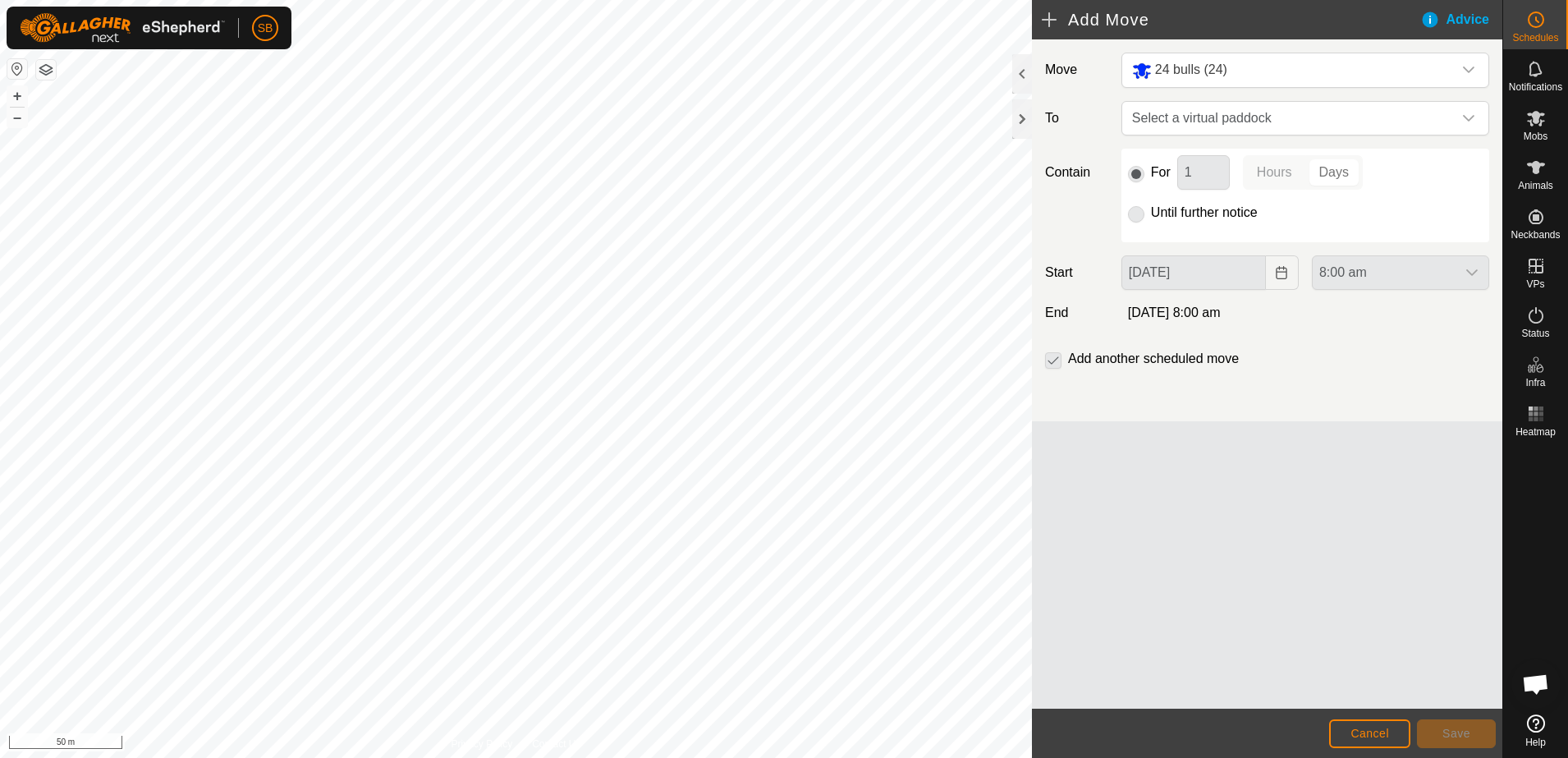
click at [1464, 96] on div "Move 24 bulls (24) To Select a virtual paddock Contain For 1 Hours Days Until f…" at bounding box center [1267, 230] width 471 height 382
click at [1462, 115] on icon "dropdown trigger" at bounding box center [1468, 118] width 13 height 13
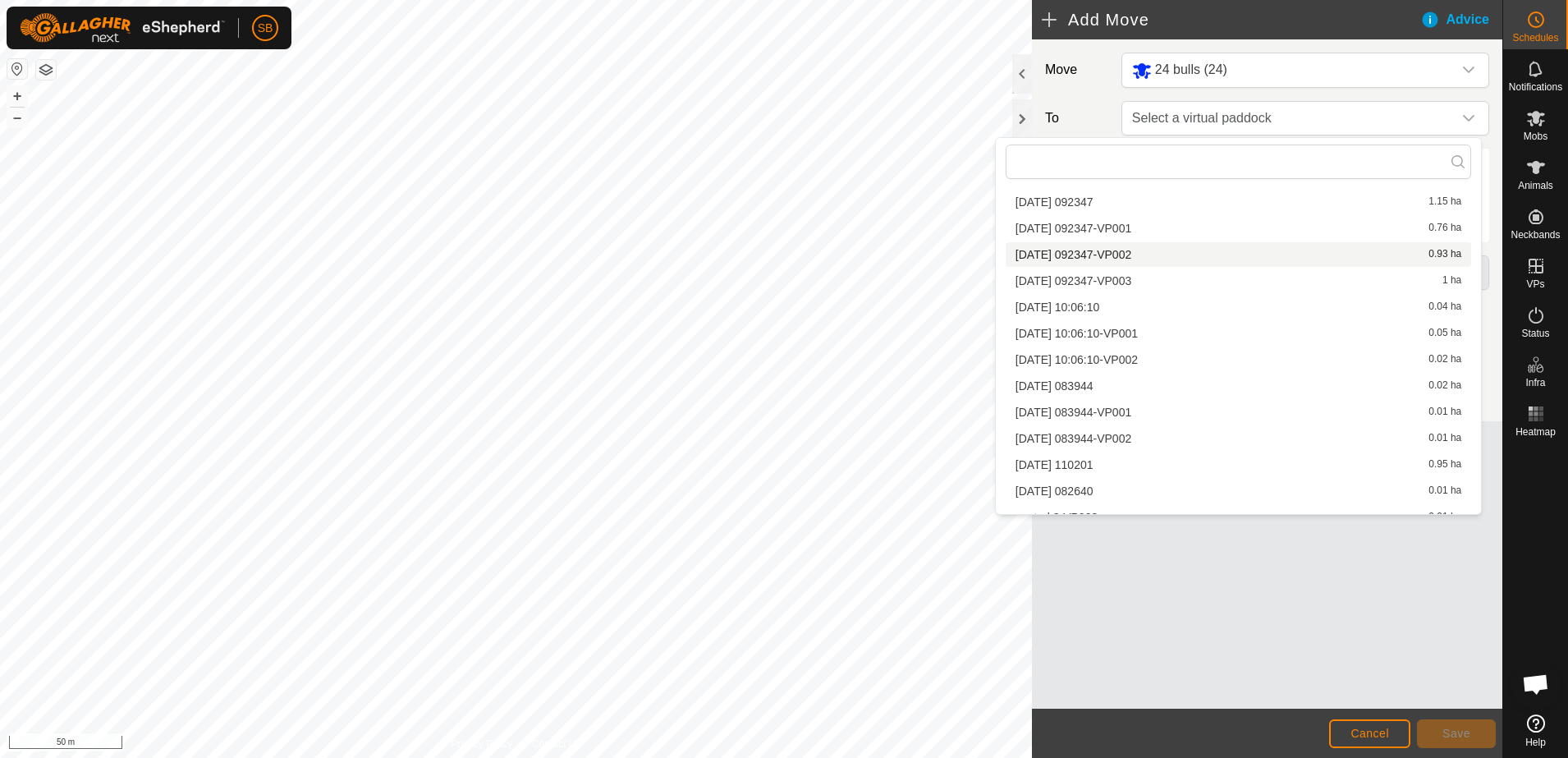
scroll to position [4753, 0]
click at [1128, 499] on li "central 2-VP003 0.01 ha" at bounding box center [1239, 501] width 466 height 24
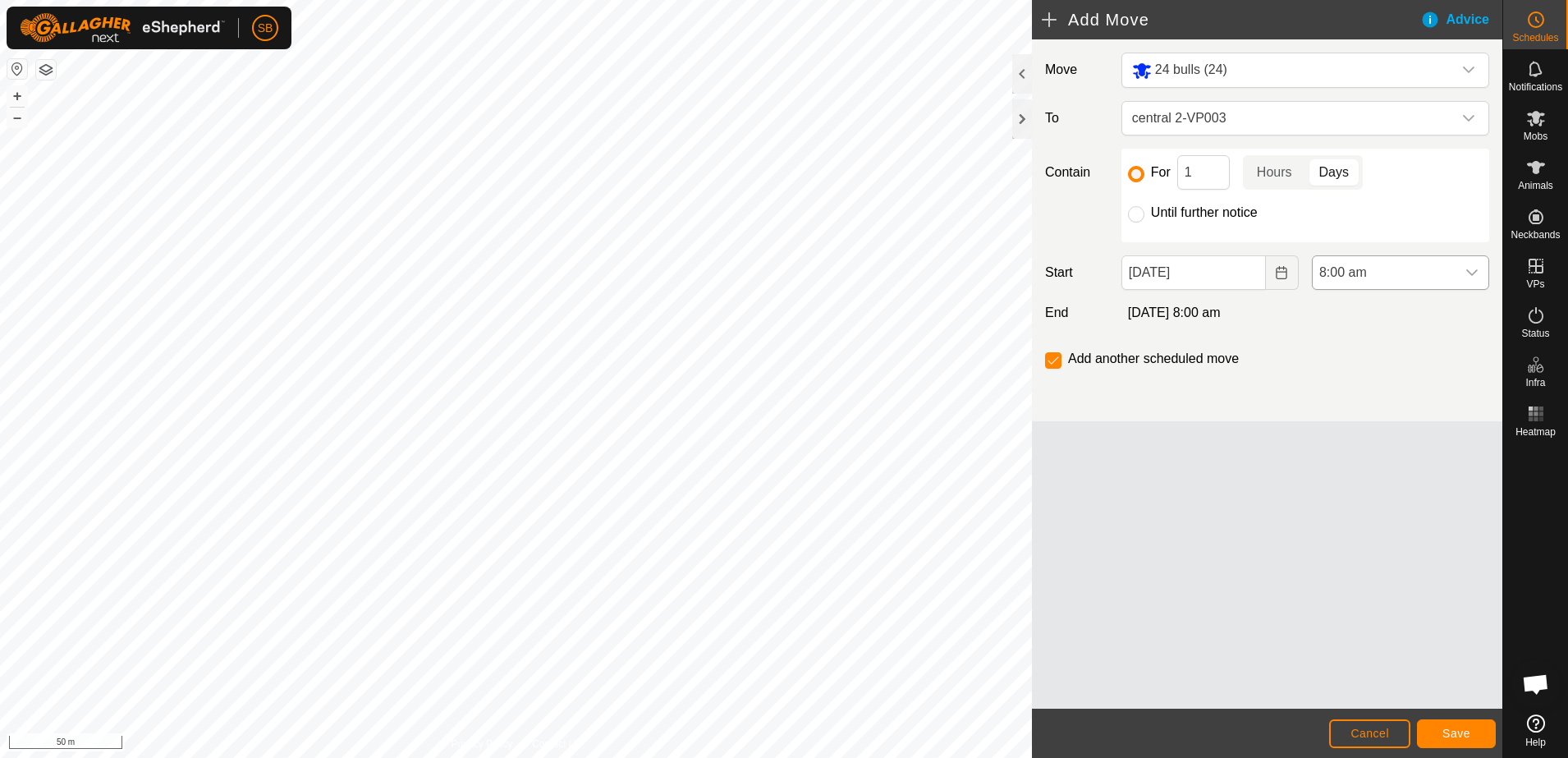
click at [1473, 277] on icon "dropdown trigger" at bounding box center [1472, 272] width 13 height 13
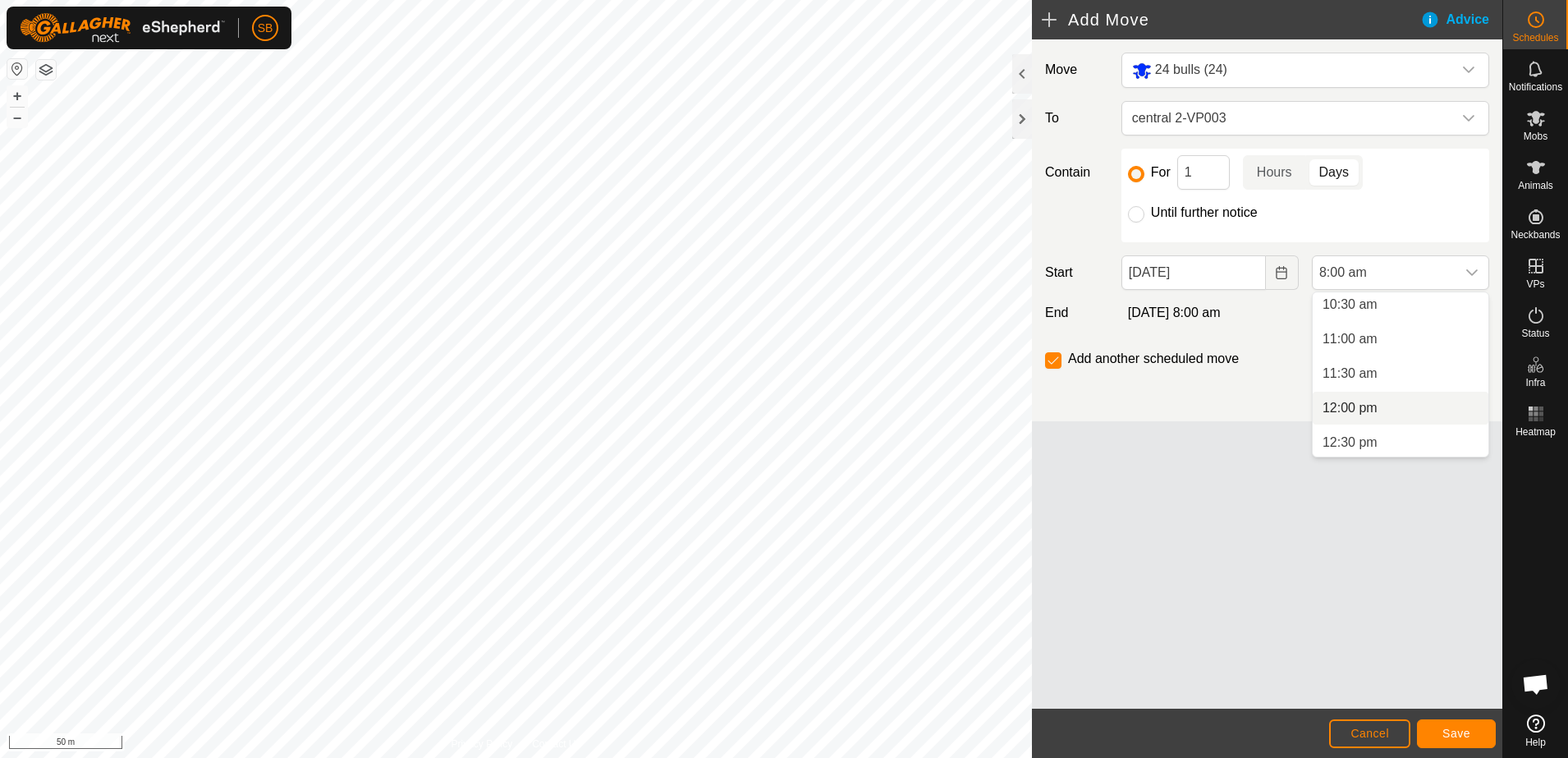
click at [1372, 411] on li "12:00 pm" at bounding box center [1400, 408] width 175 height 33
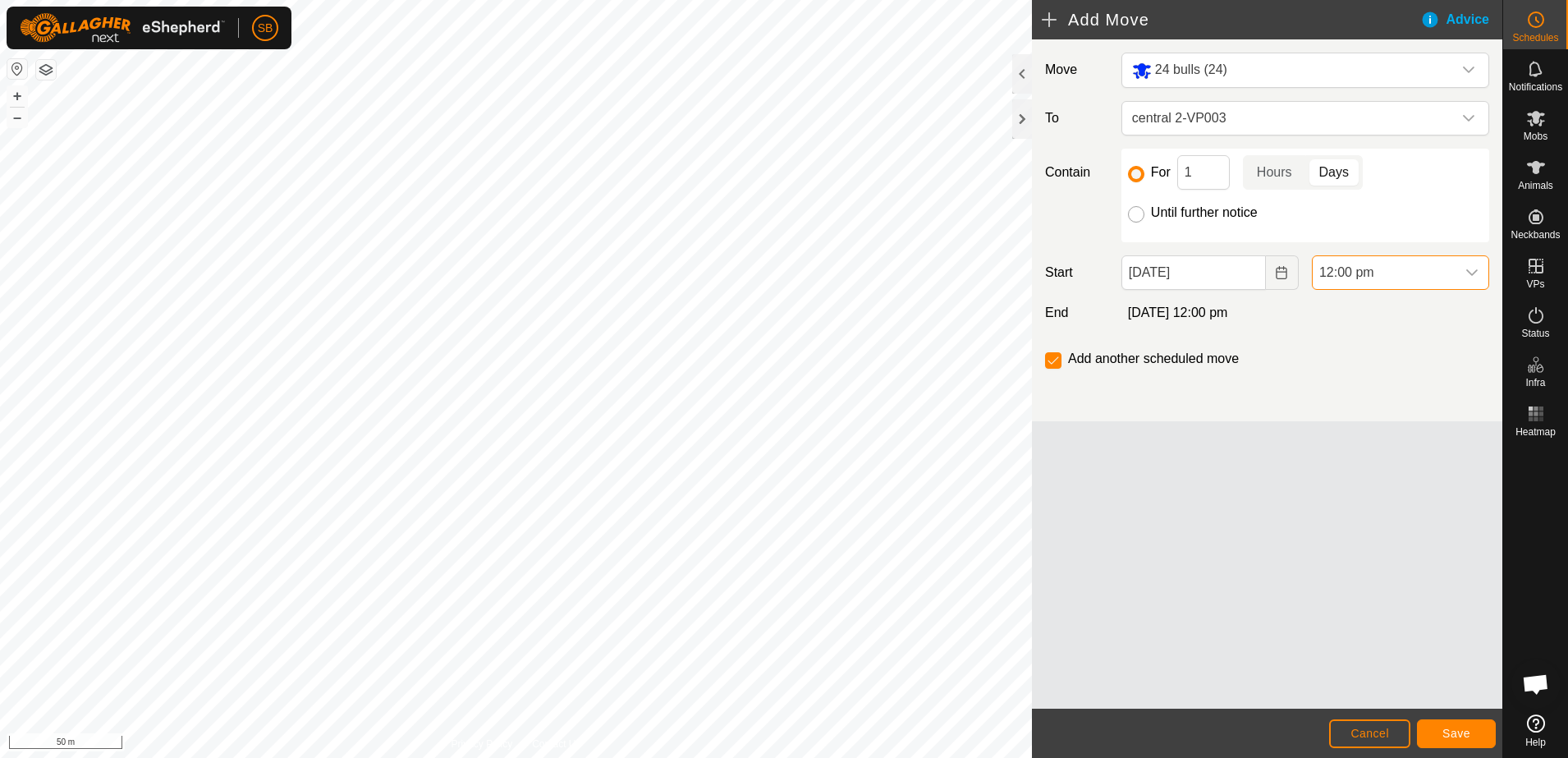
click at [1138, 216] on input "Until further notice" at bounding box center [1136, 213] width 17 height 17
radio input "true"
checkbox input "false"
click at [1460, 727] on span "Save" at bounding box center [1456, 733] width 28 height 13
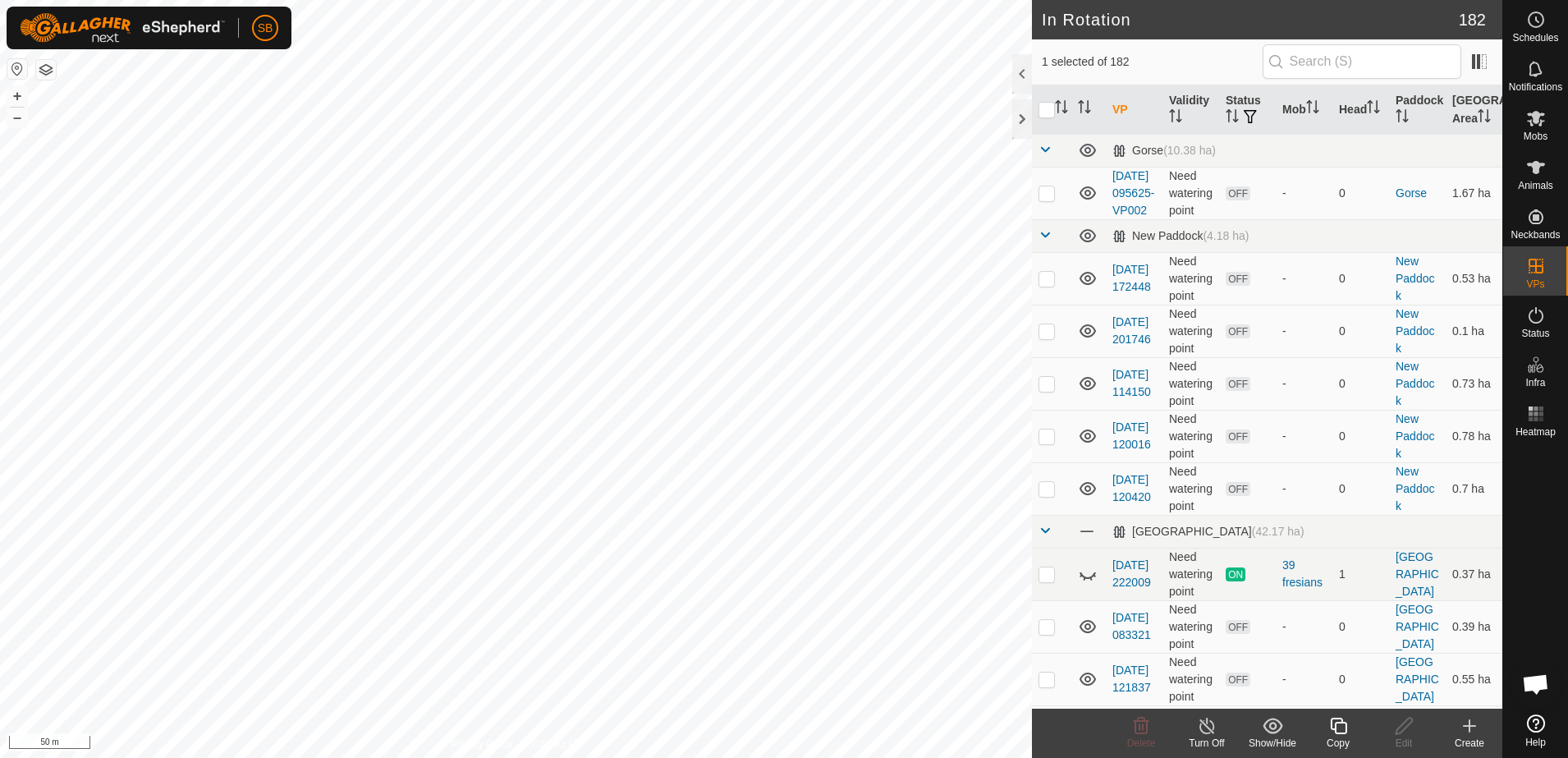
click at [1343, 731] on icon at bounding box center [1338, 726] width 20 height 19
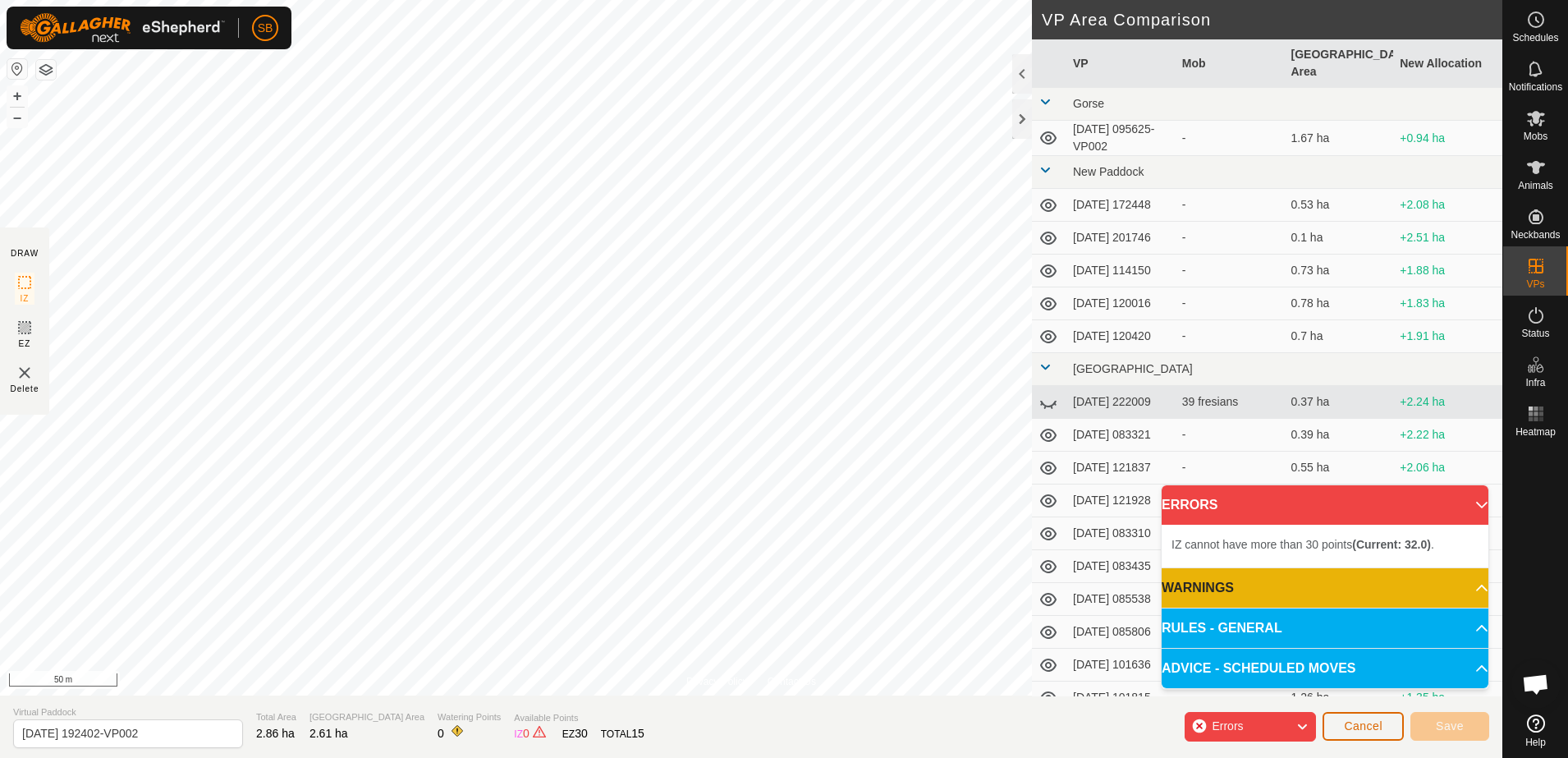
click at [1365, 731] on span "Cancel" at bounding box center [1363, 725] width 39 height 13
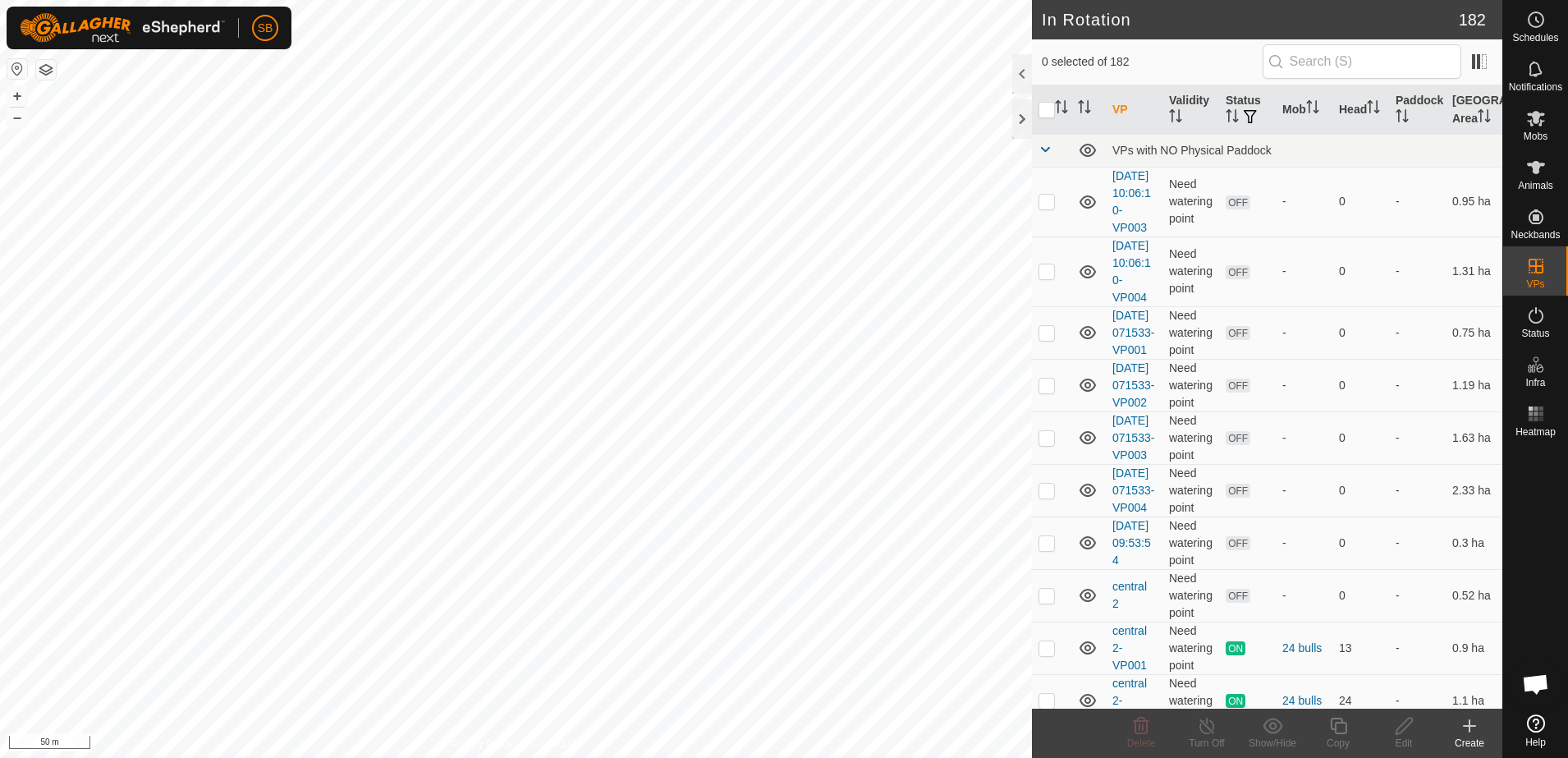
checkbox input "true"
click at [1353, 736] on div "Copy" at bounding box center [1337, 742] width 65 height 15
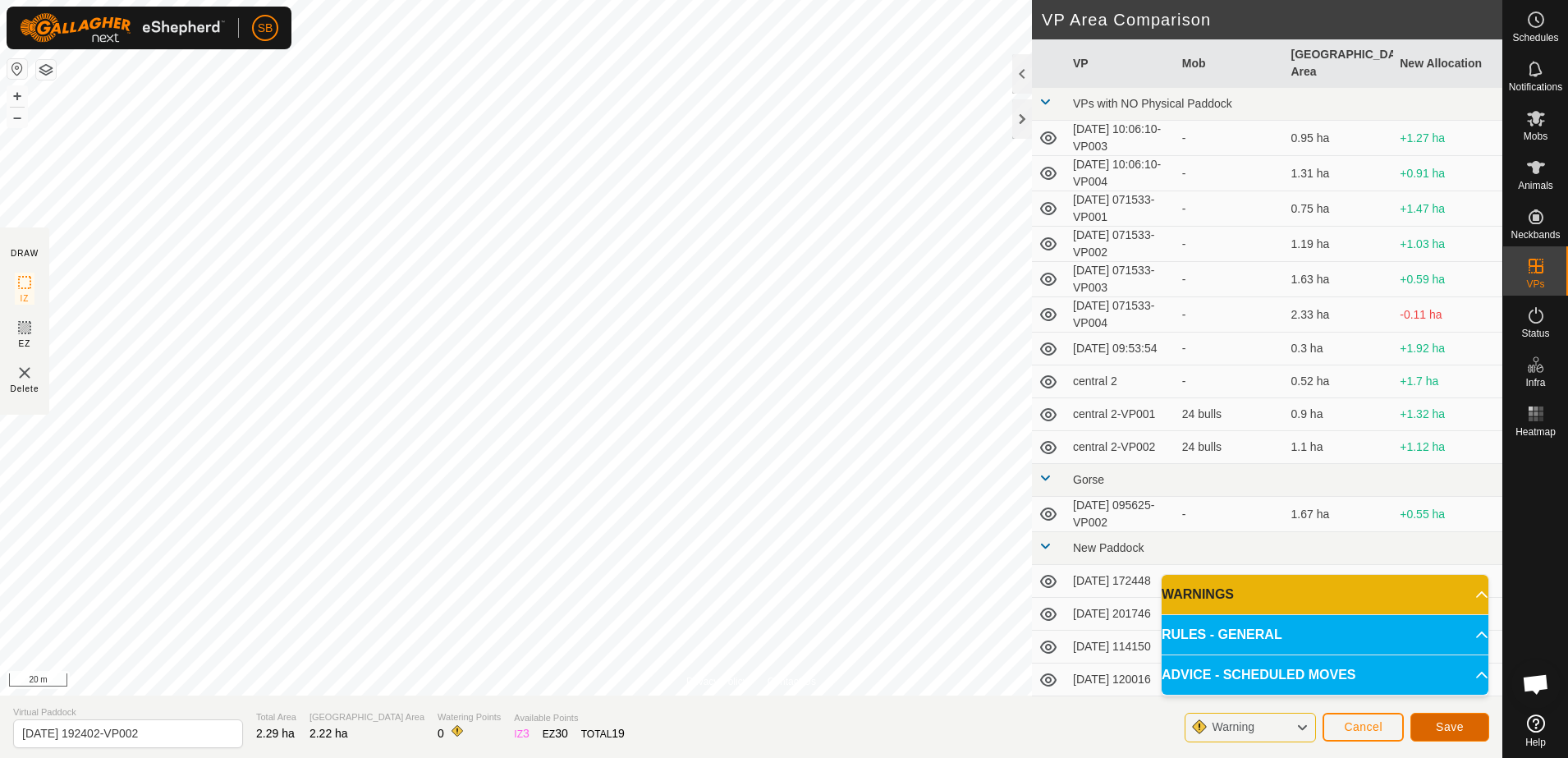
click at [1467, 728] on button "Save" at bounding box center [1449, 726] width 79 height 28
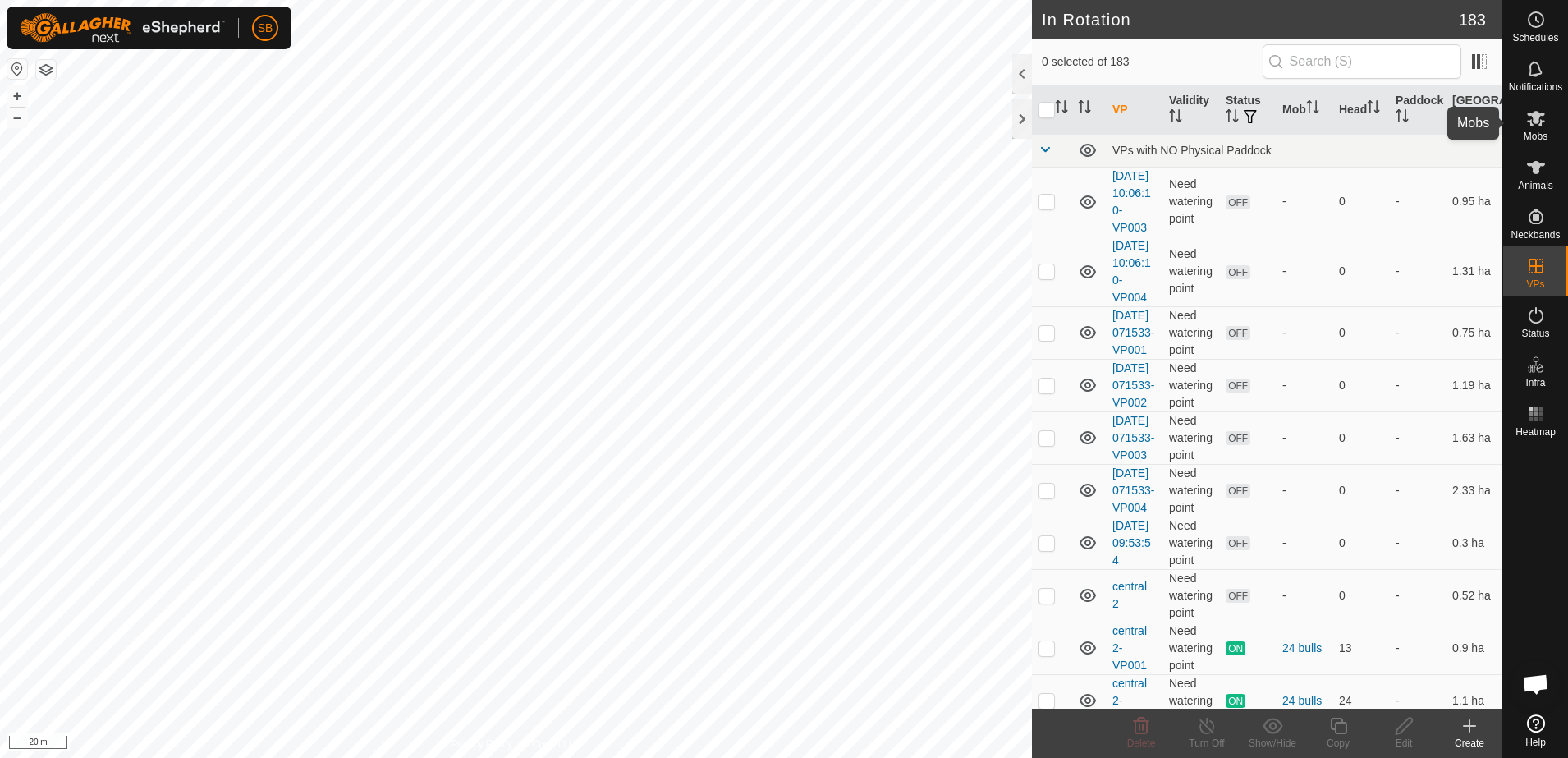
click at [1536, 139] on span "Mobs" at bounding box center [1536, 136] width 23 height 10
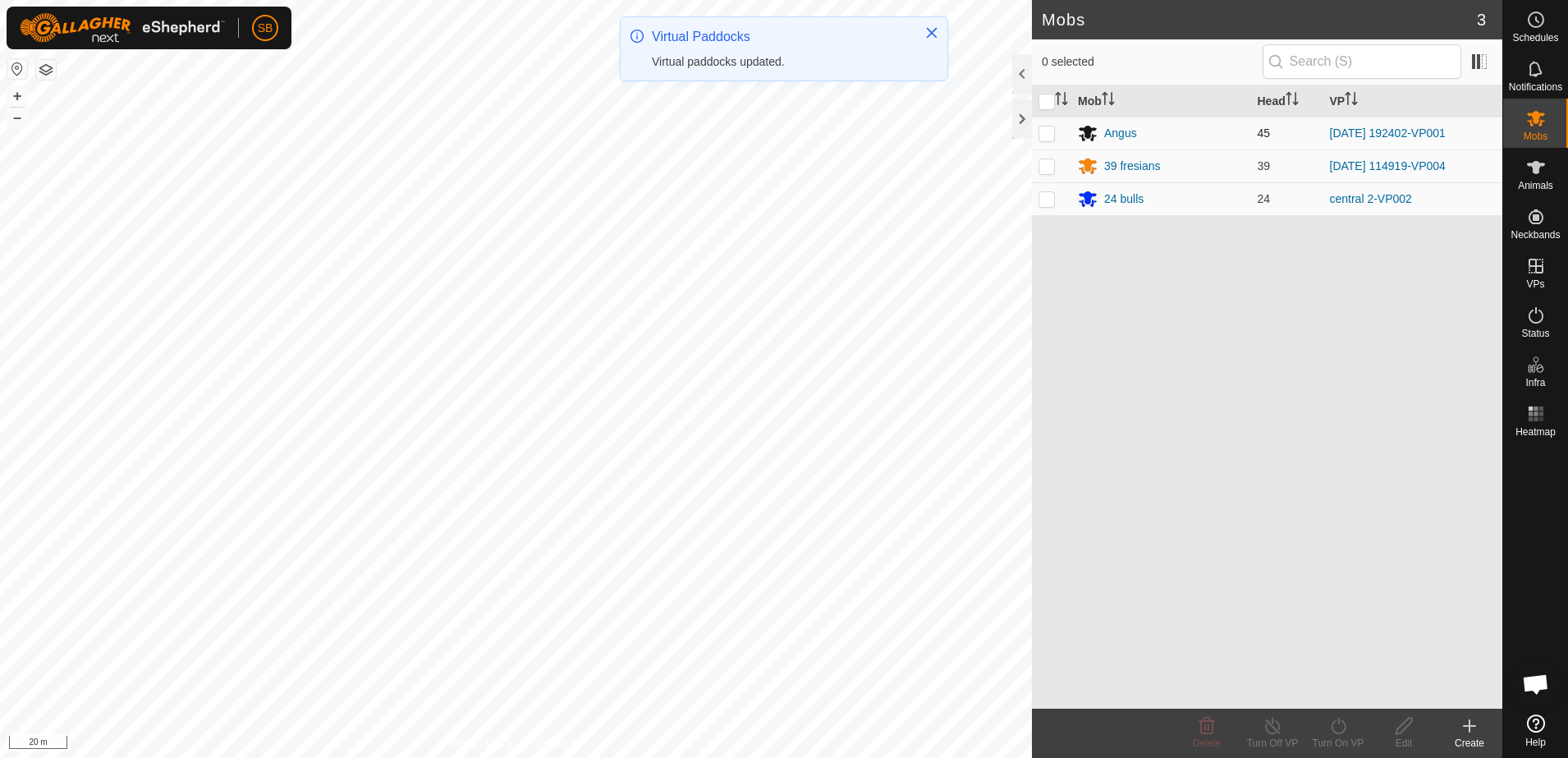
click at [1049, 133] on p-checkbox at bounding box center [1047, 133] width 17 height 13
checkbox input "true"
click at [1353, 736] on div "Turn On VP" at bounding box center [1337, 742] width 65 height 15
click at [1353, 689] on link "Now" at bounding box center [1387, 690] width 163 height 33
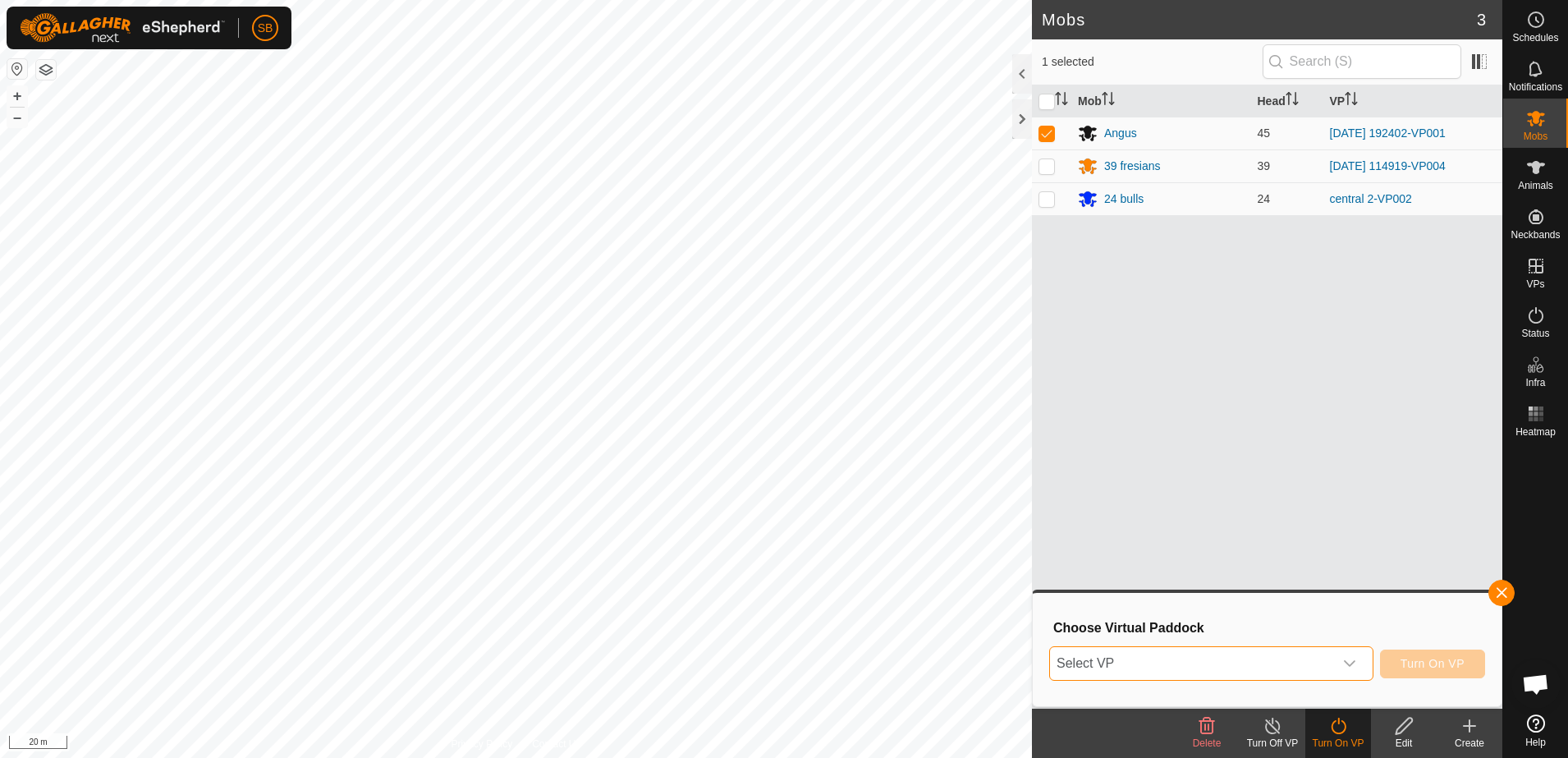
click at [1295, 666] on span "Select VP" at bounding box center [1191, 663] width 284 height 33
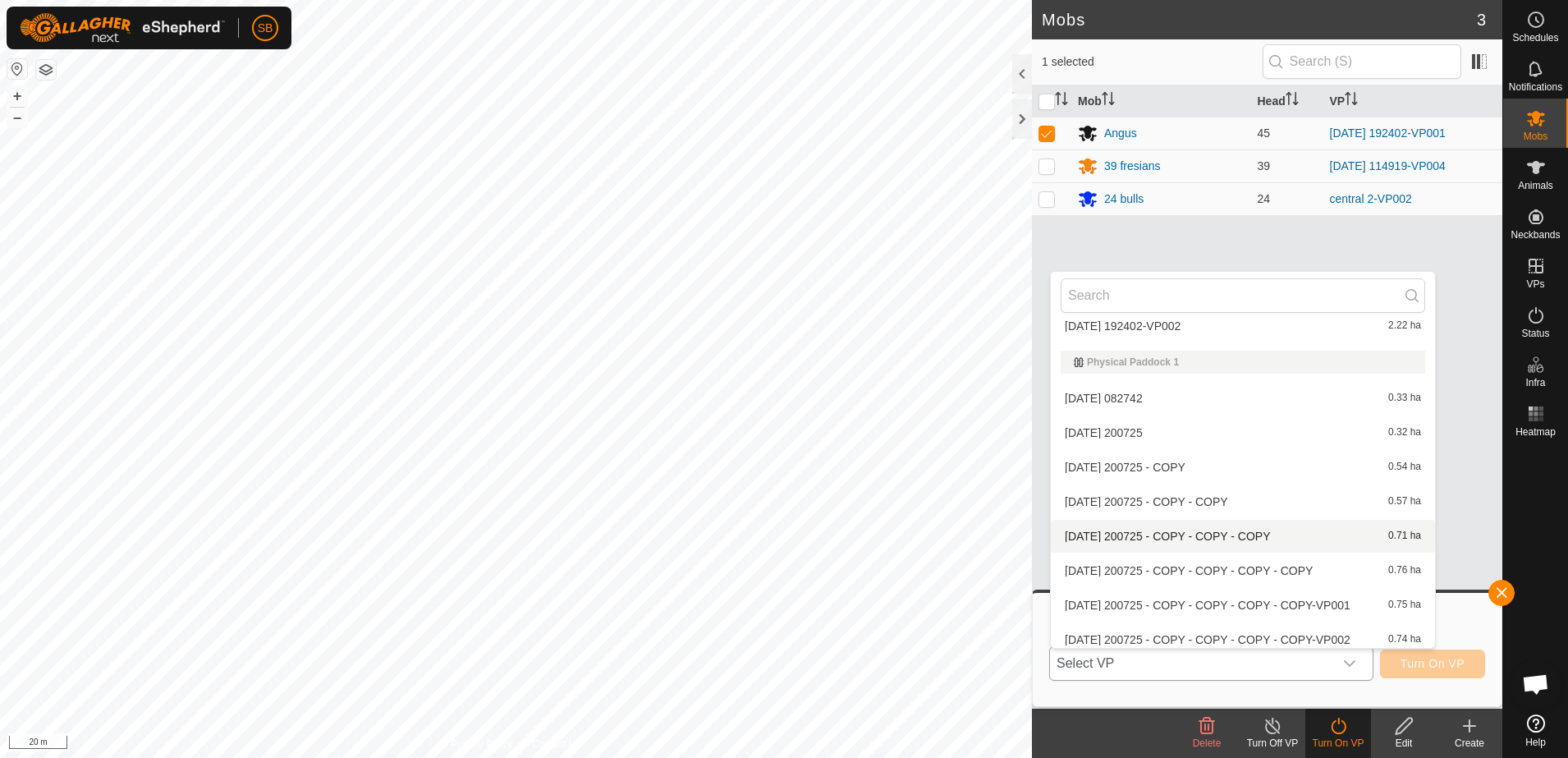
scroll to position [3609, 0]
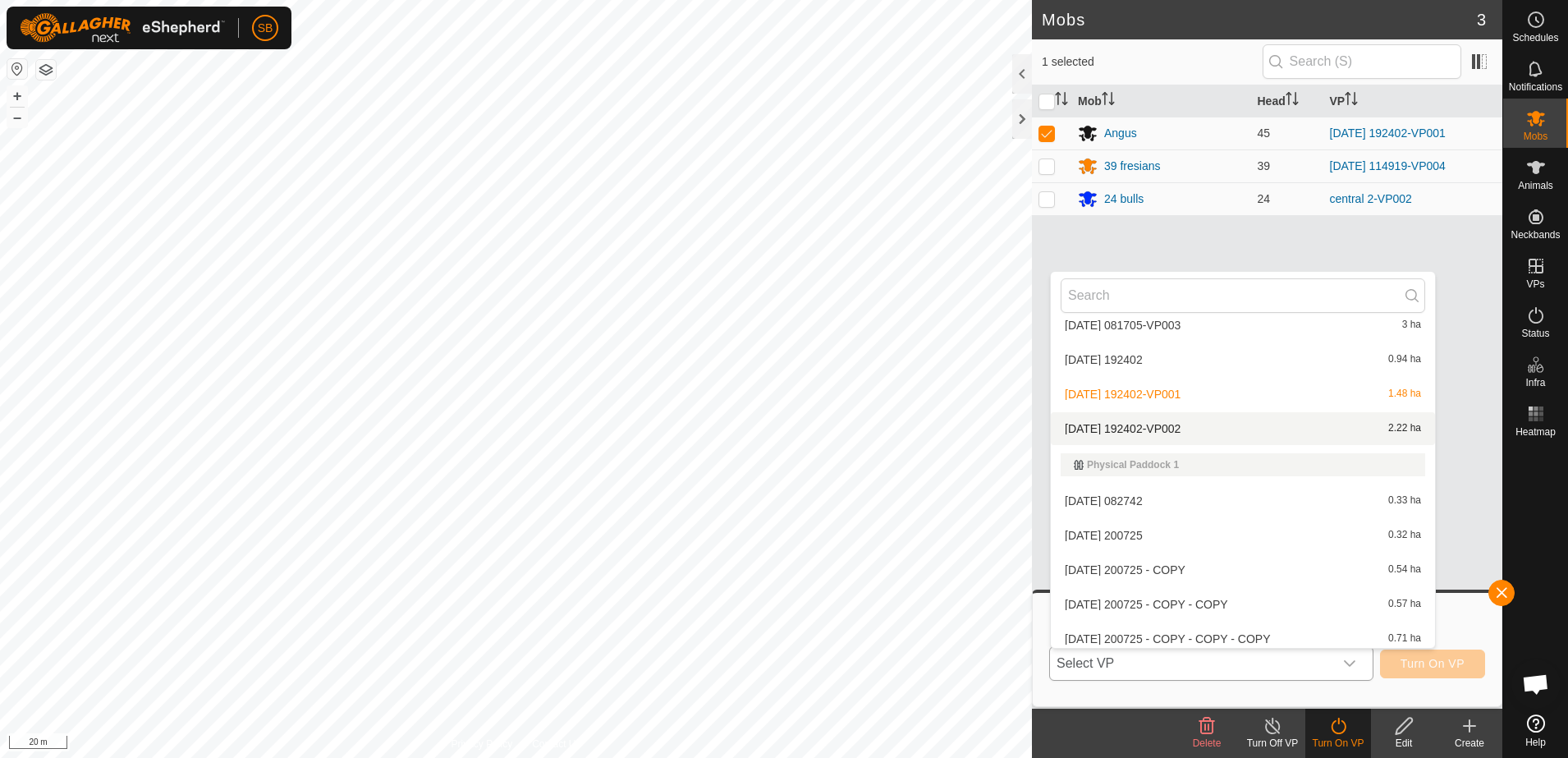
click at [1195, 426] on li "2025-10-06 192402-VP002 2.22 ha" at bounding box center [1243, 429] width 384 height 33
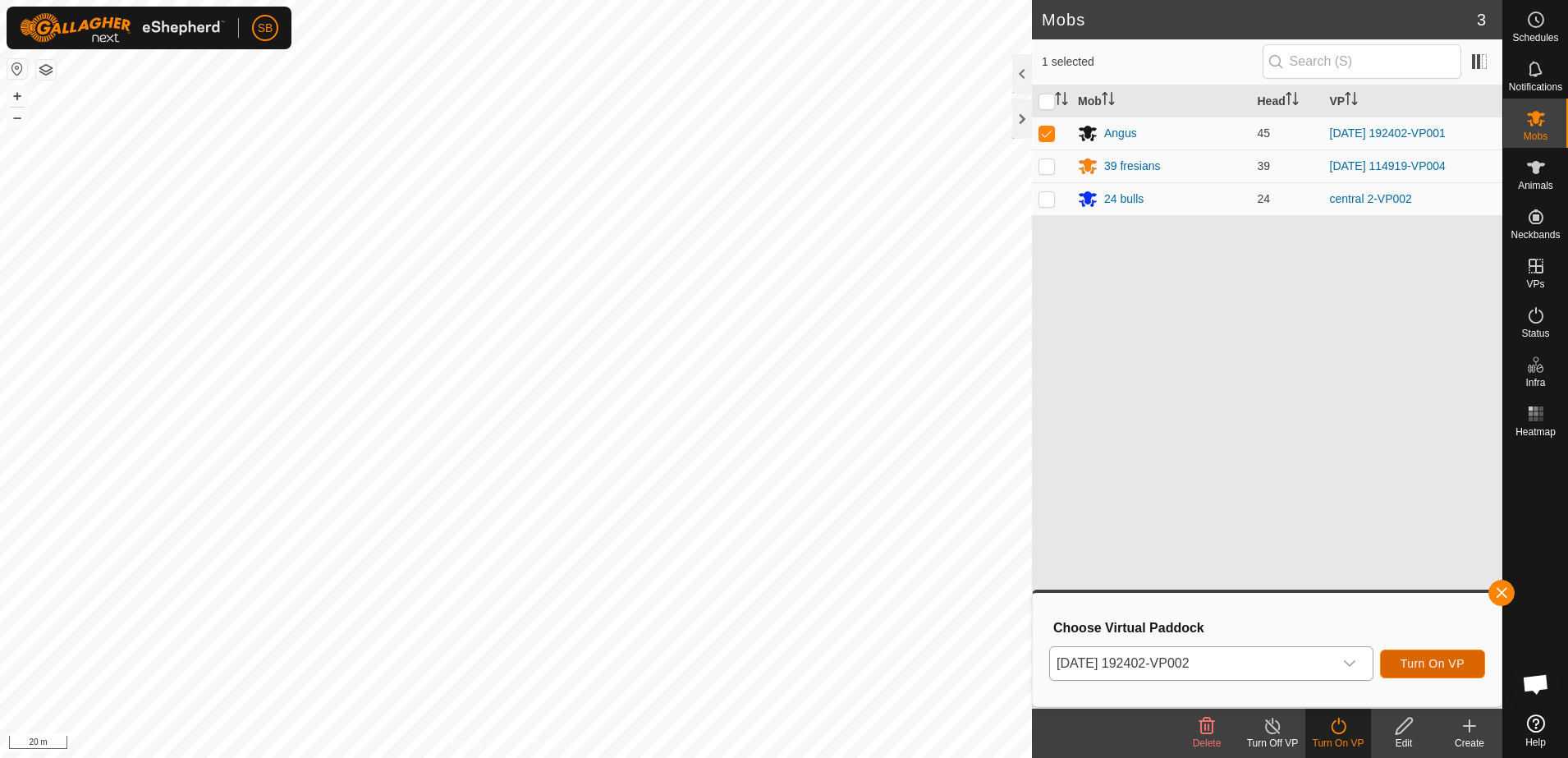
click at [1407, 654] on button "Turn On VP" at bounding box center [1433, 663] width 105 height 28
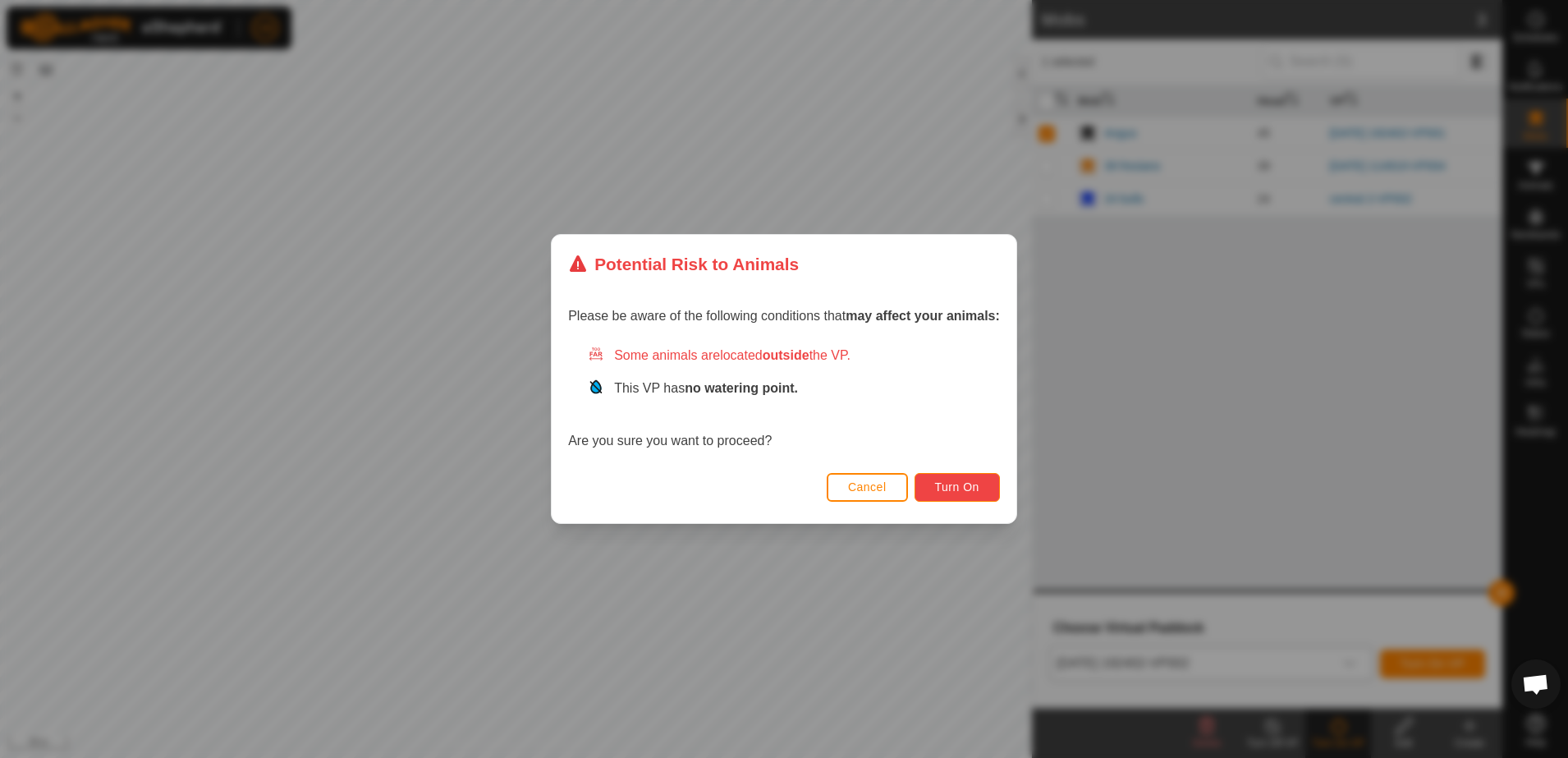
click at [935, 477] on button "Turn On" at bounding box center [957, 486] width 86 height 28
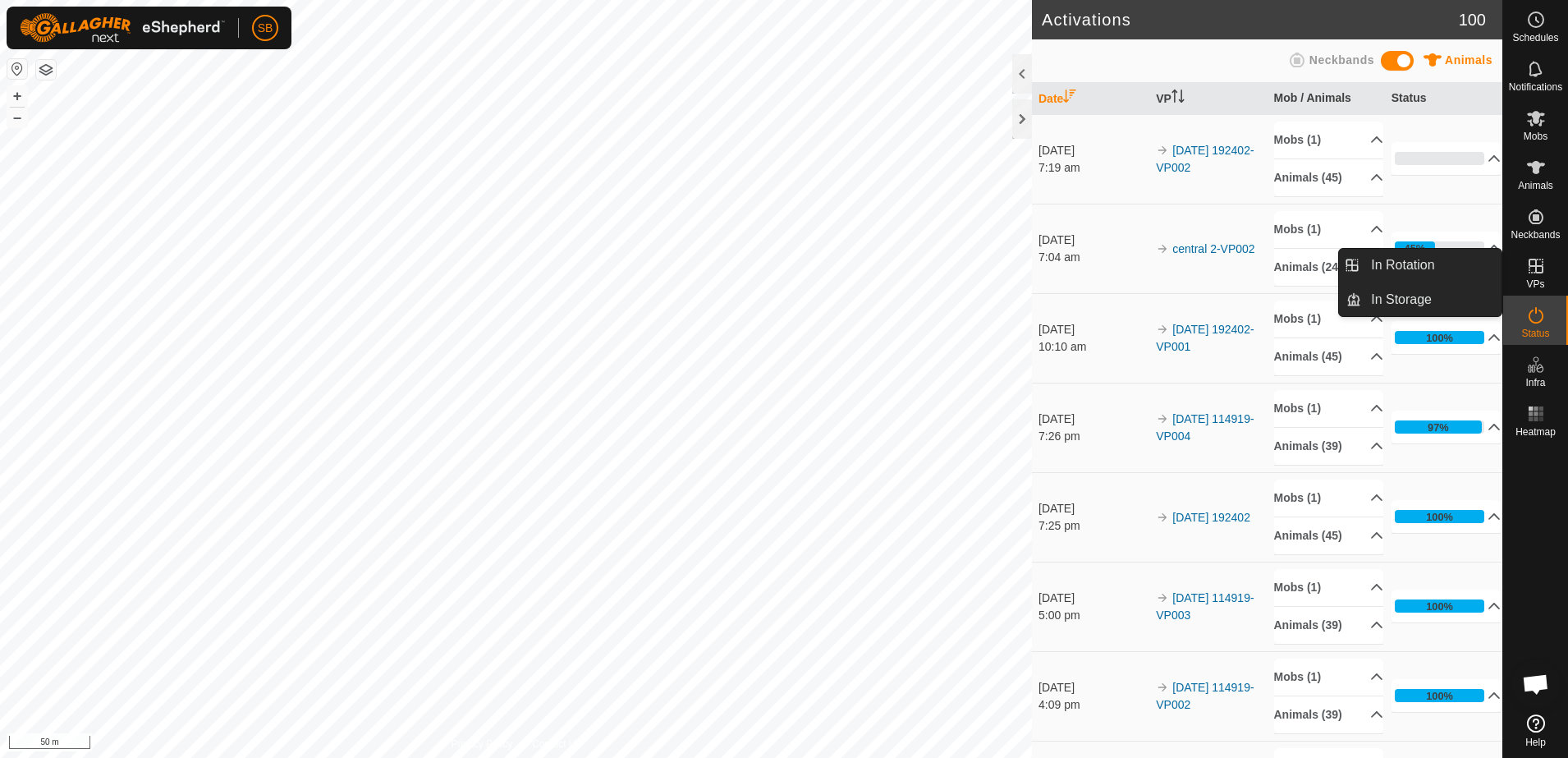
click at [1540, 274] on icon at bounding box center [1536, 266] width 19 height 19
click at [1440, 264] on link "In Rotation" at bounding box center [1432, 265] width 140 height 33
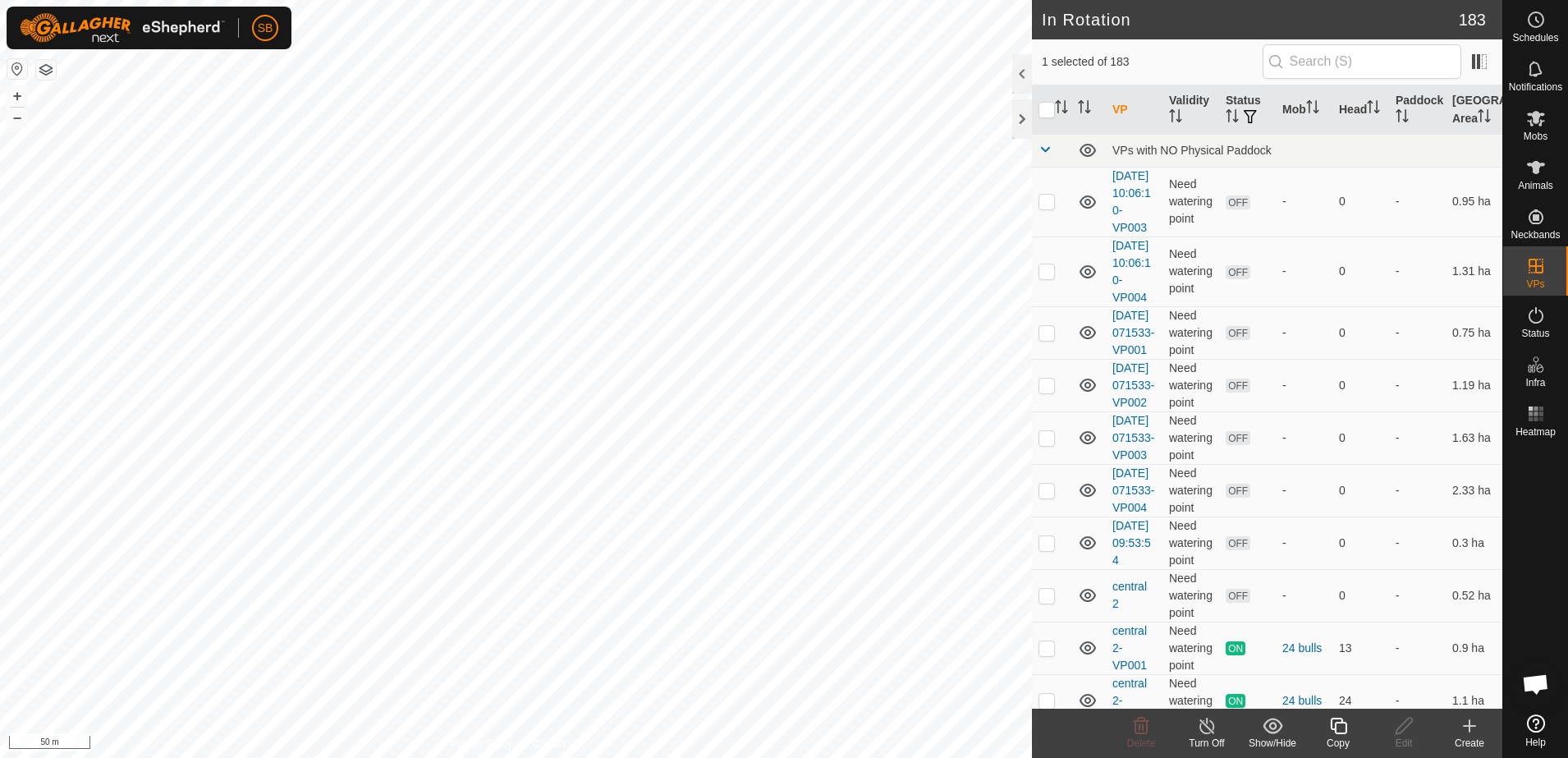
click at [1472, 724] on icon at bounding box center [1470, 726] width 19 height 19
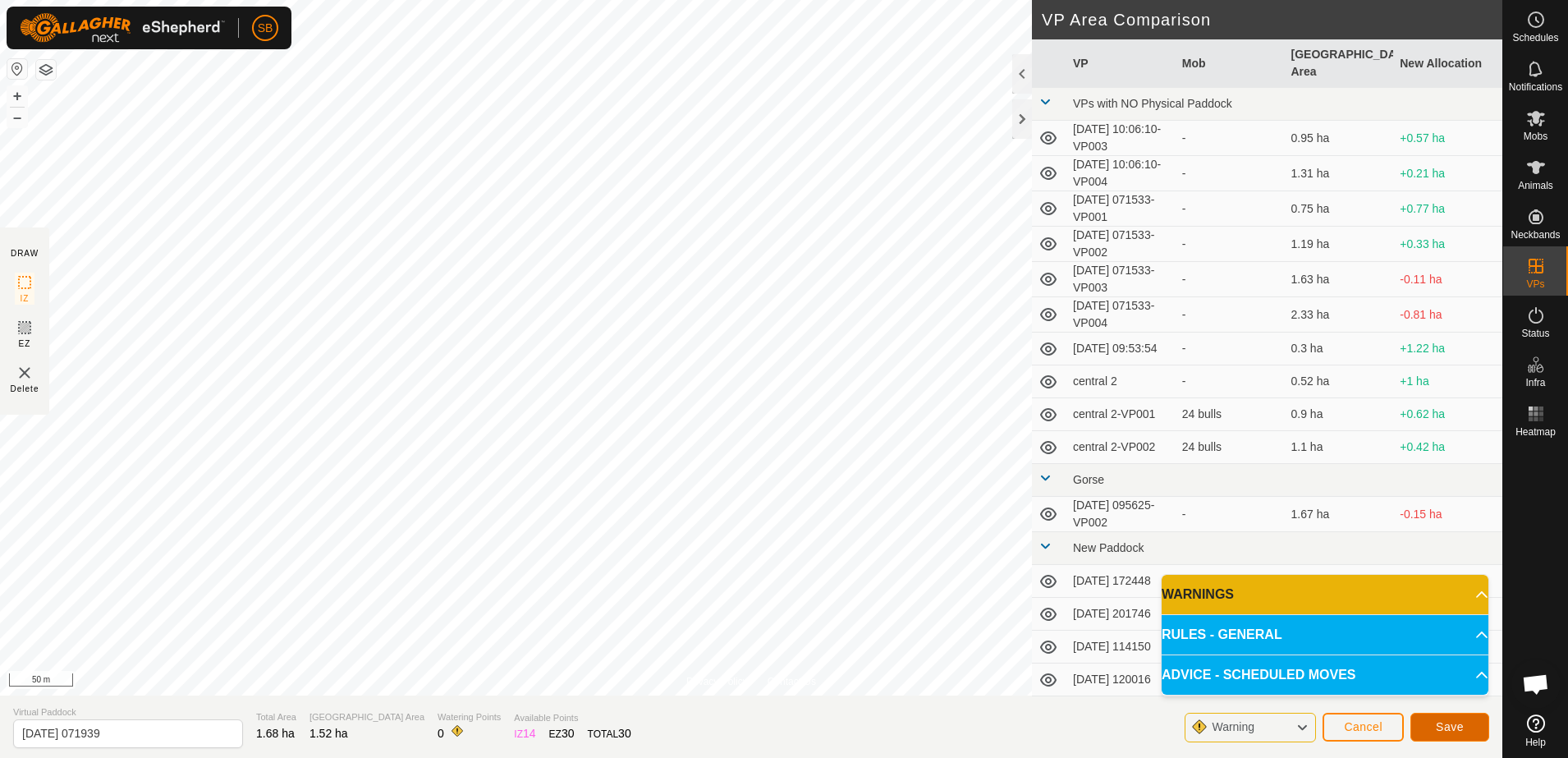
click at [1456, 727] on span "Save" at bounding box center [1449, 726] width 28 height 13
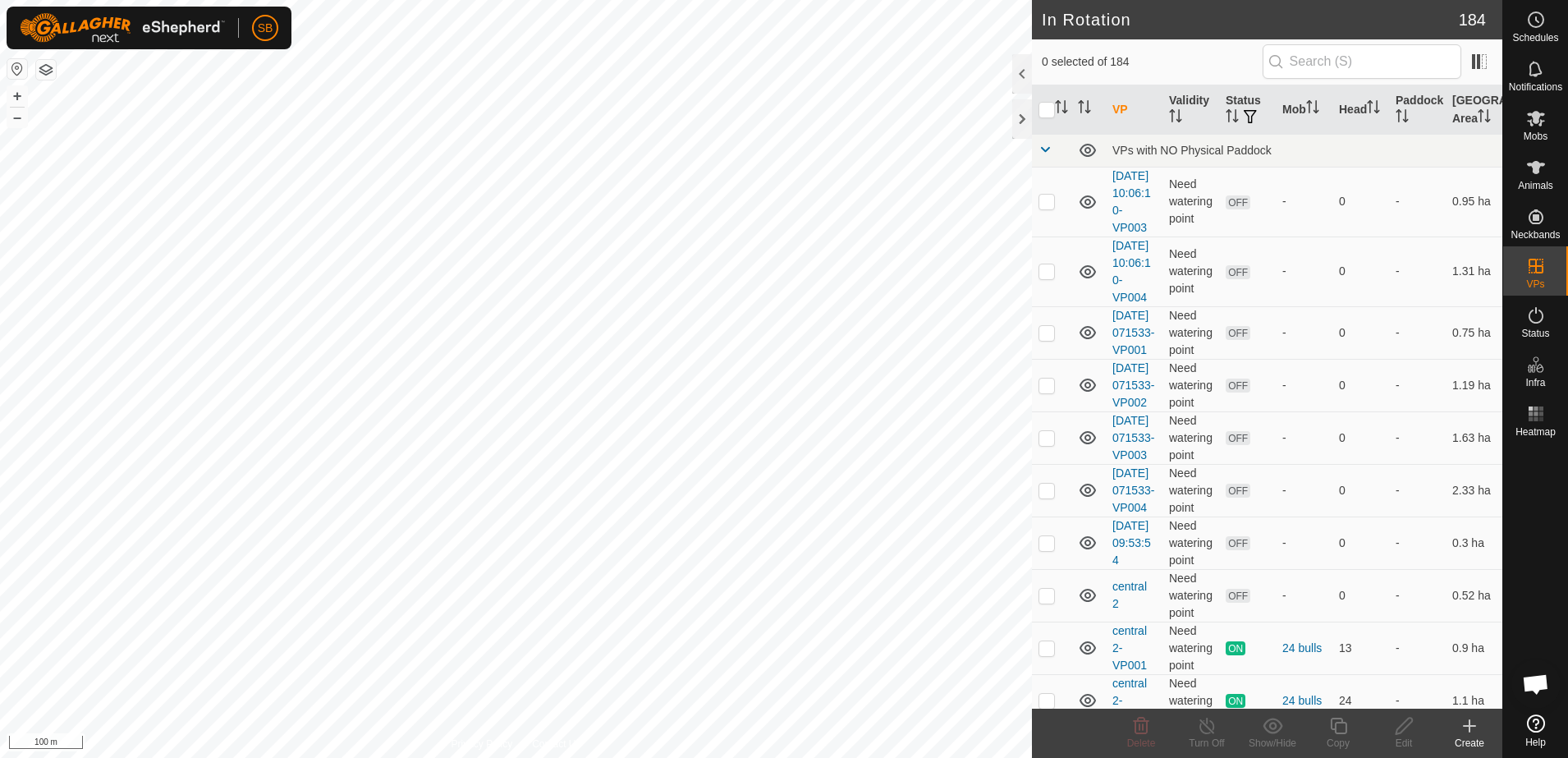
checkbox input "true"
click at [1340, 723] on icon at bounding box center [1338, 726] width 20 height 19
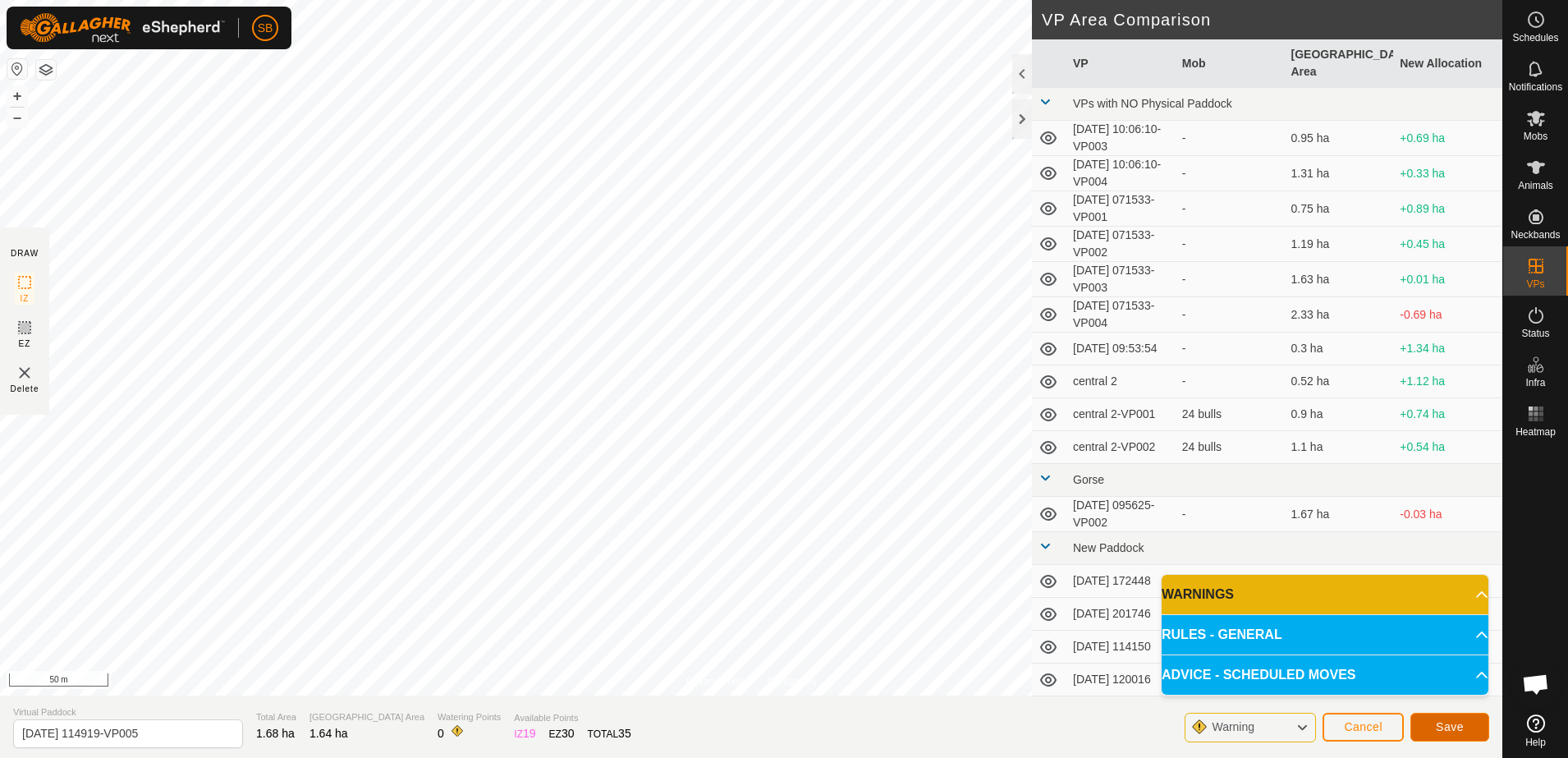
click at [1448, 729] on span "Save" at bounding box center [1449, 726] width 28 height 13
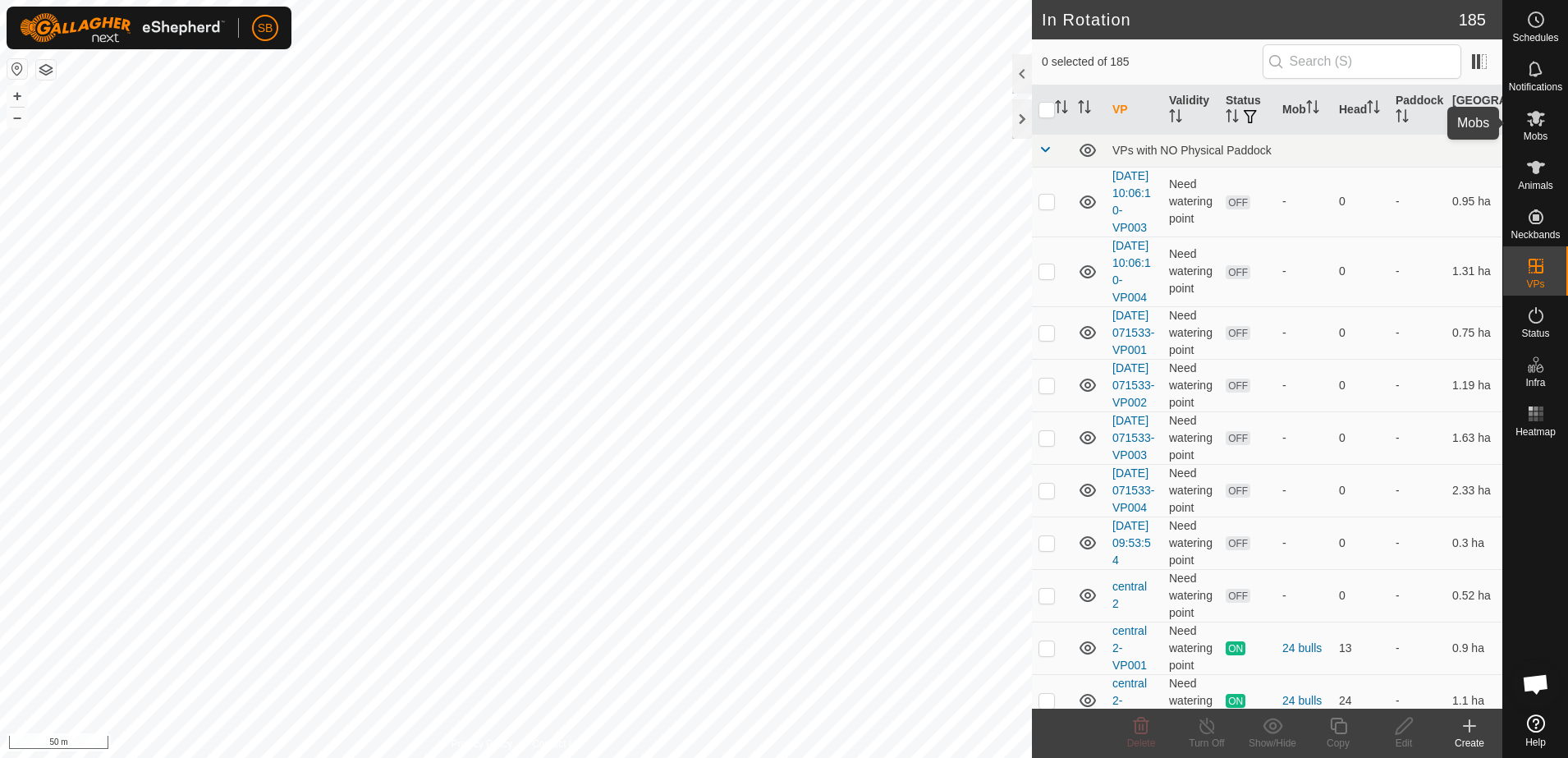
click at [1536, 125] on icon at bounding box center [1536, 118] width 19 height 19
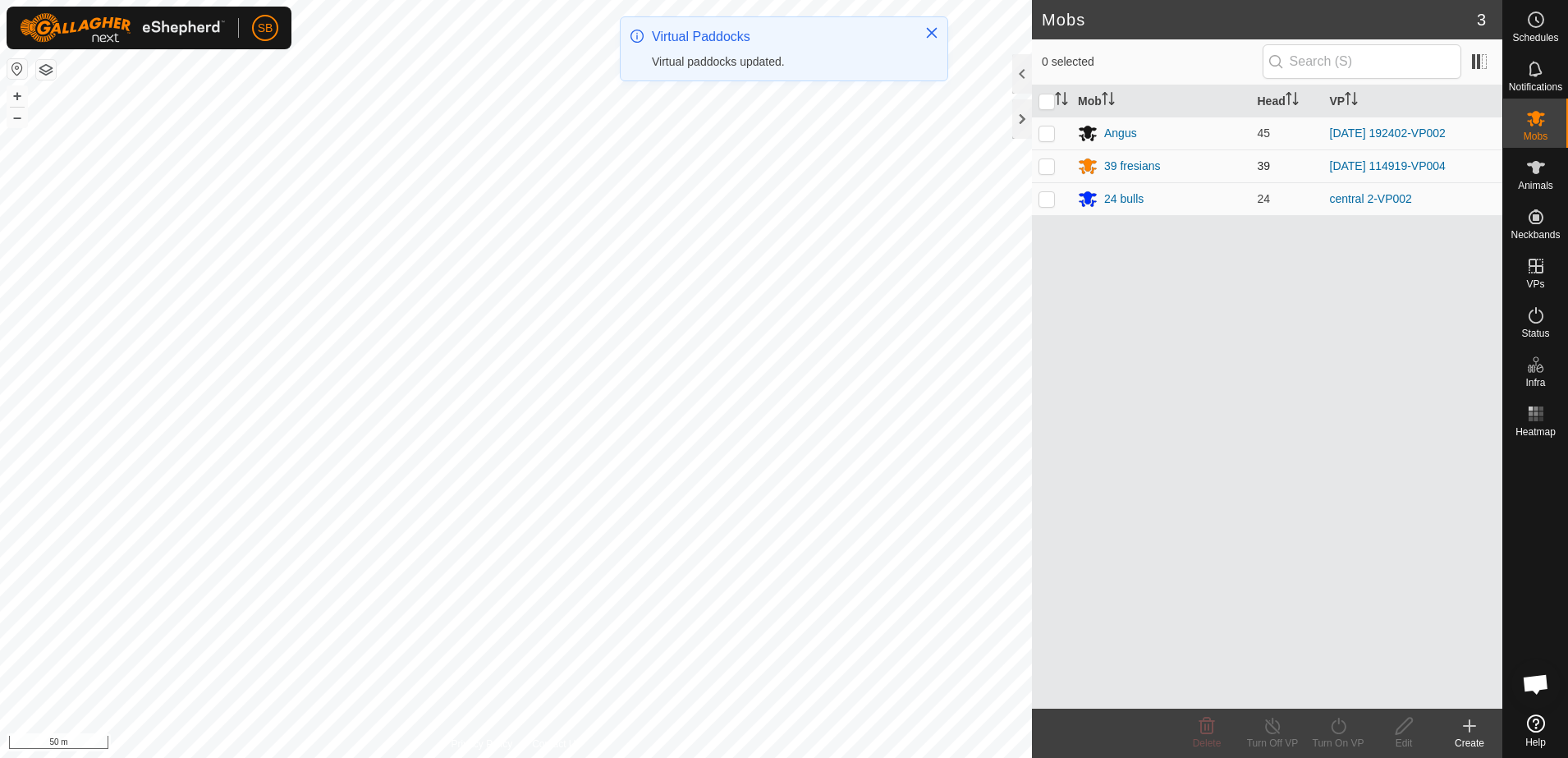
click at [1048, 169] on p-checkbox at bounding box center [1047, 165] width 17 height 13
checkbox input "true"
click at [1334, 724] on icon at bounding box center [1338, 726] width 20 height 19
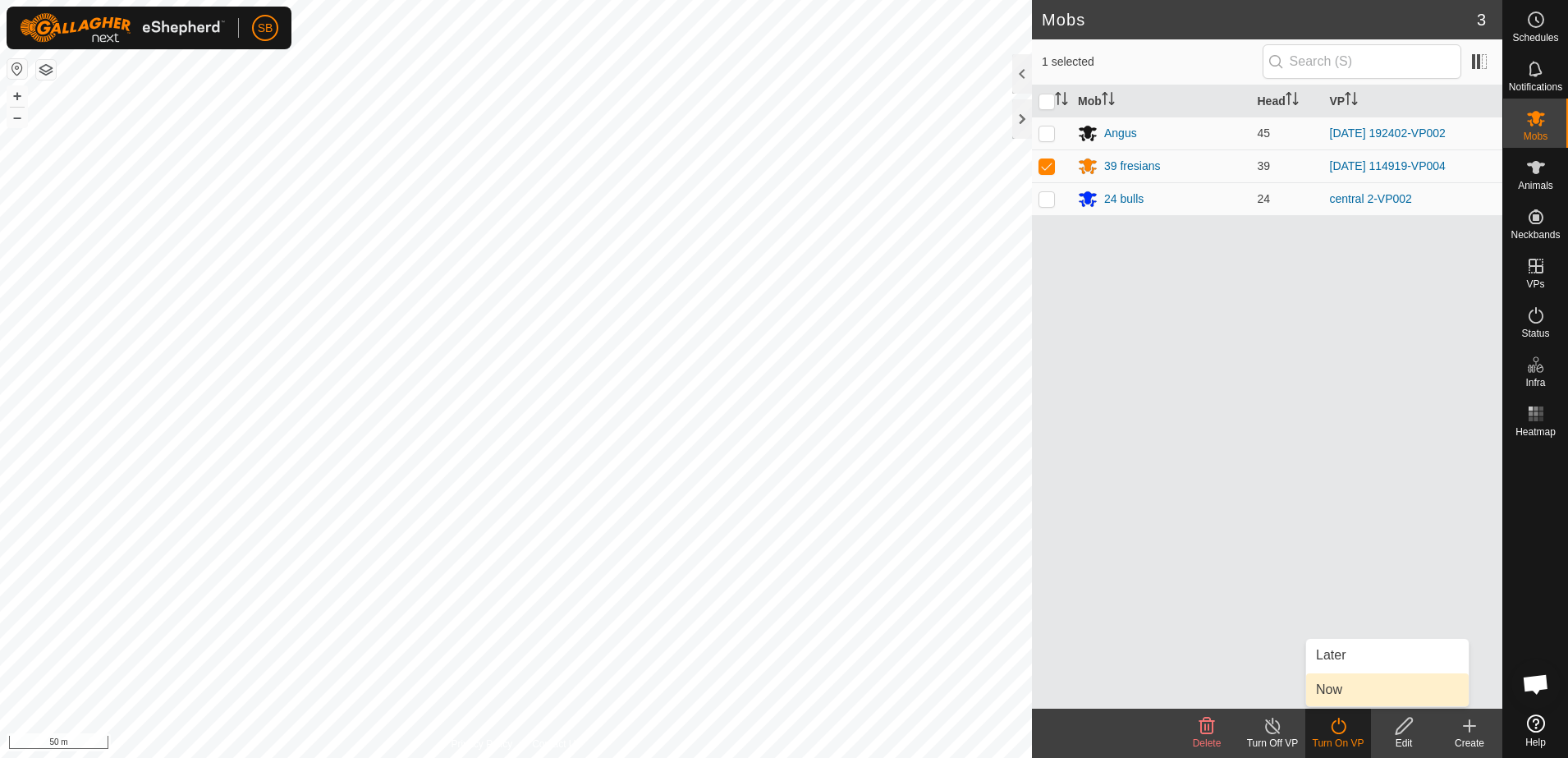
click at [1349, 693] on link "Now" at bounding box center [1387, 690] width 163 height 33
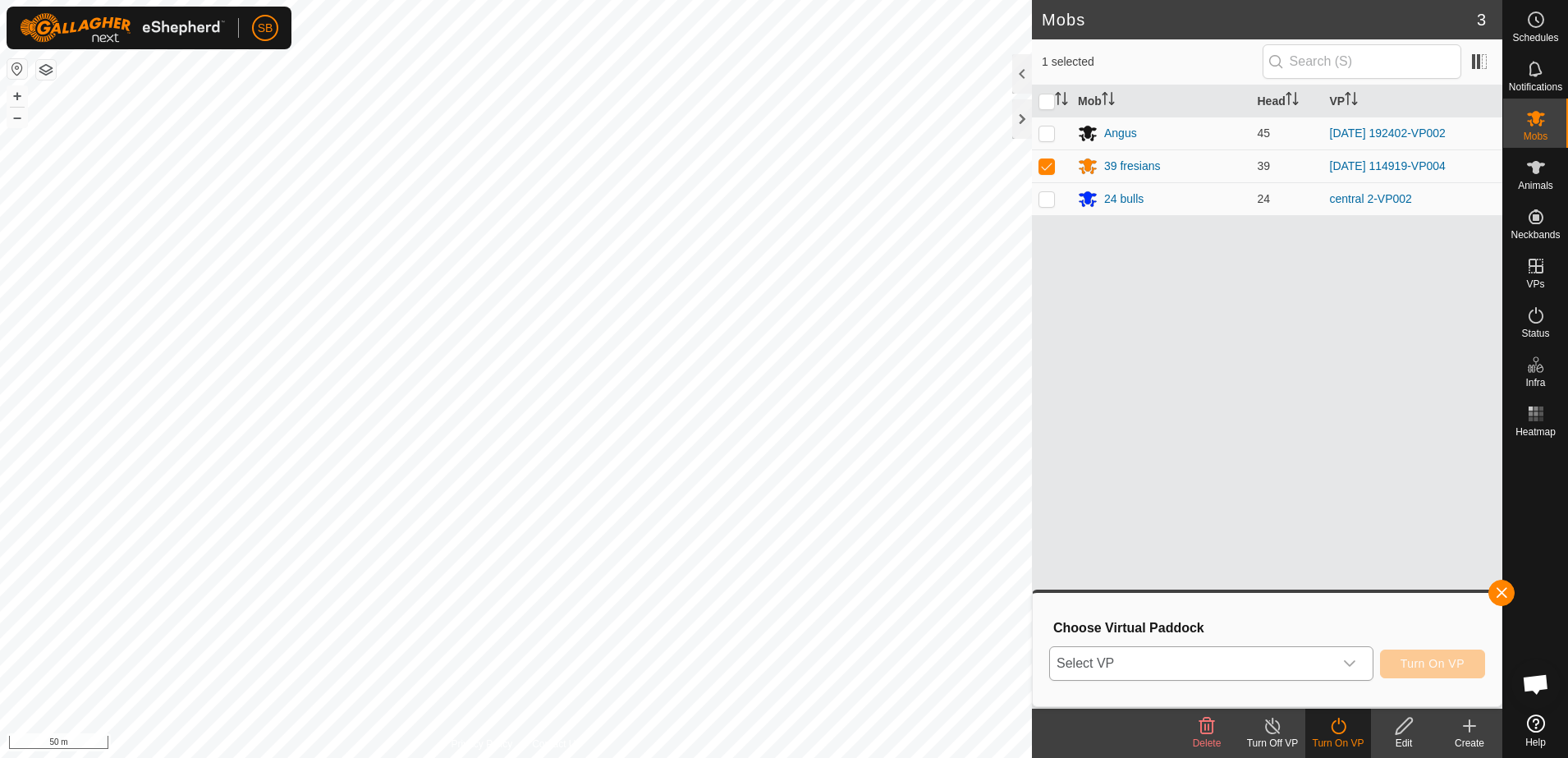
click at [1341, 660] on div "dropdown trigger" at bounding box center [1350, 663] width 33 height 33
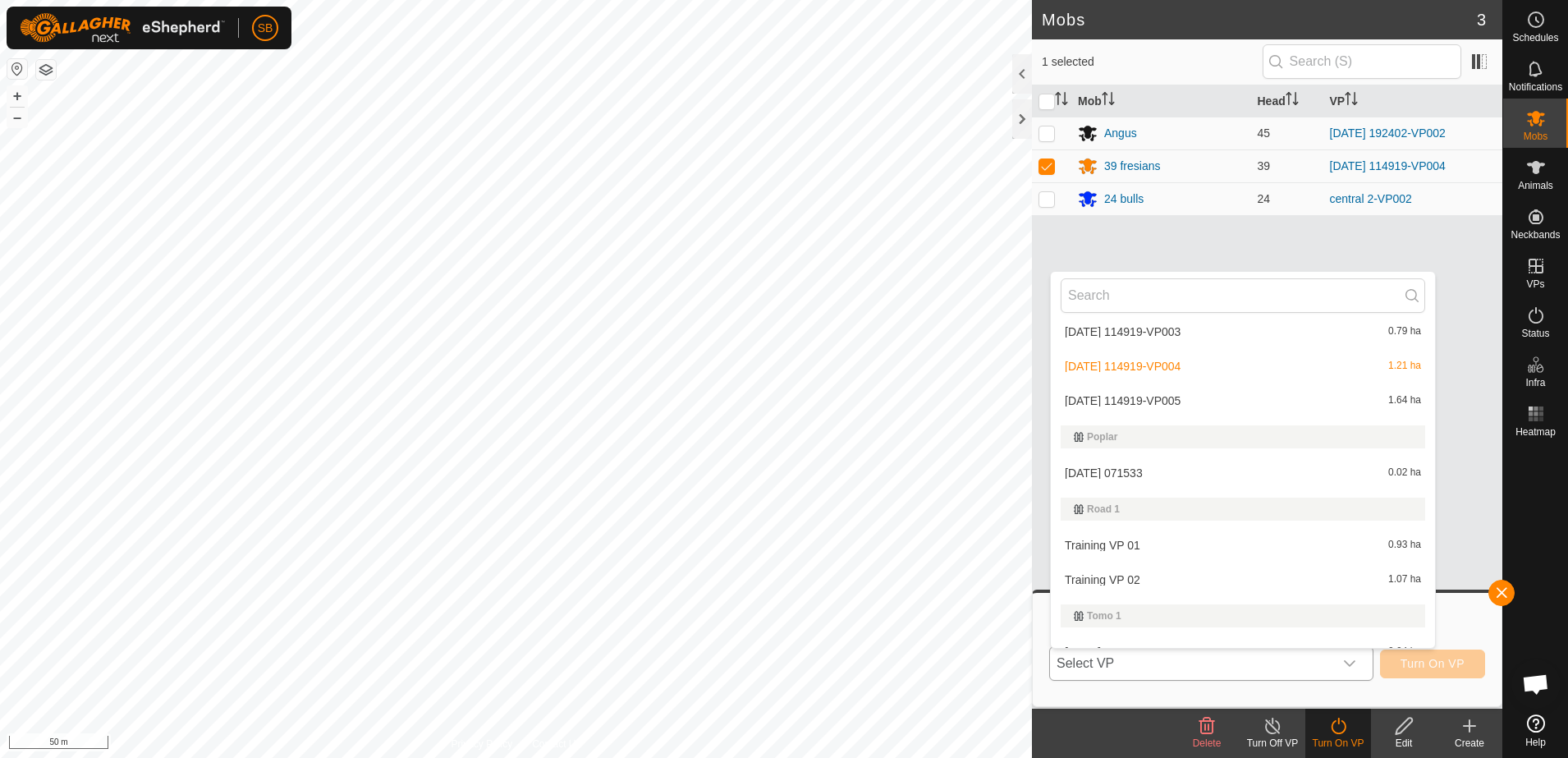
scroll to position [5661, 0]
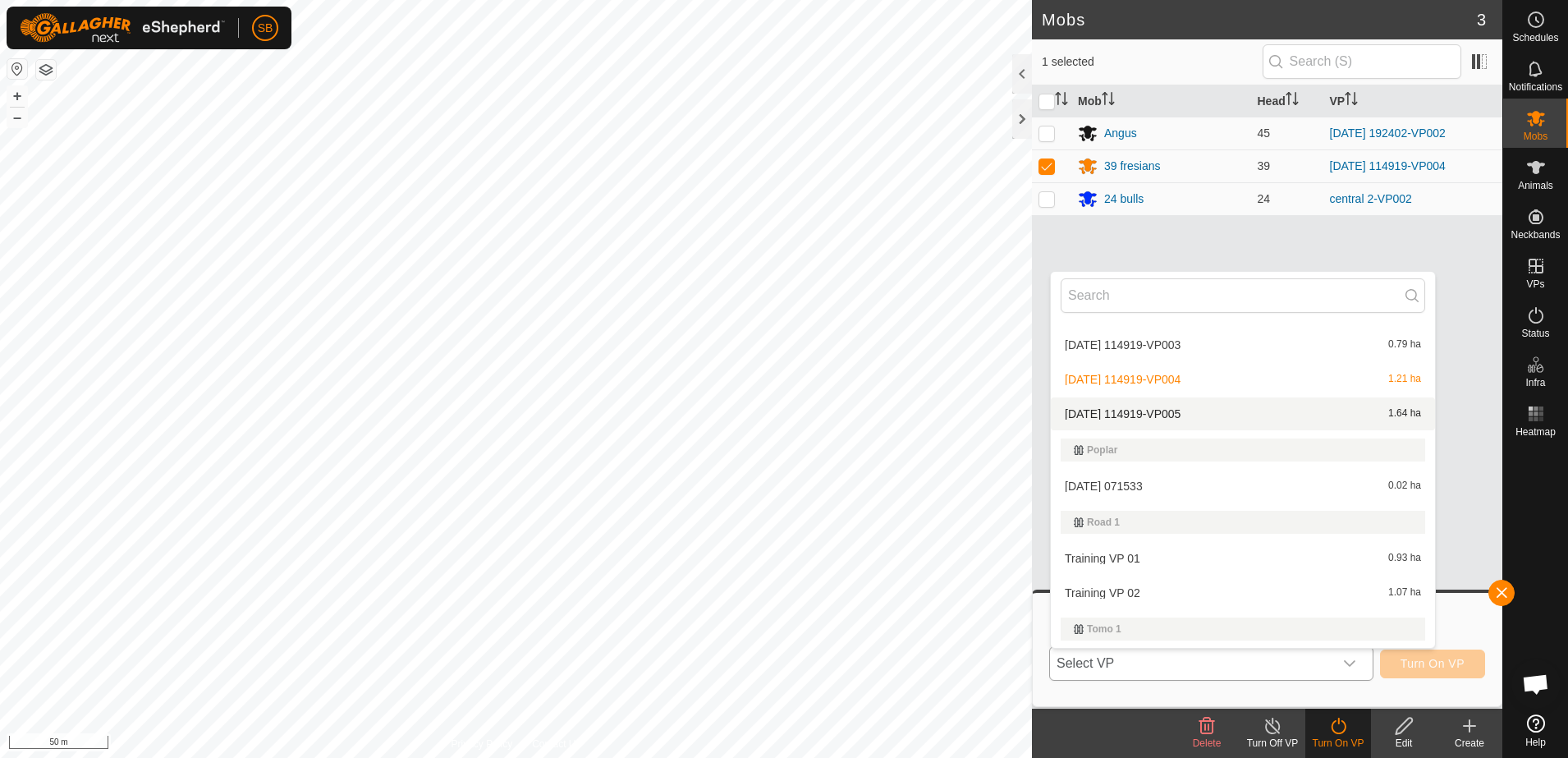
click at [1200, 412] on li "2025-10-05 114919-VP005 1.64 ha" at bounding box center [1243, 414] width 384 height 33
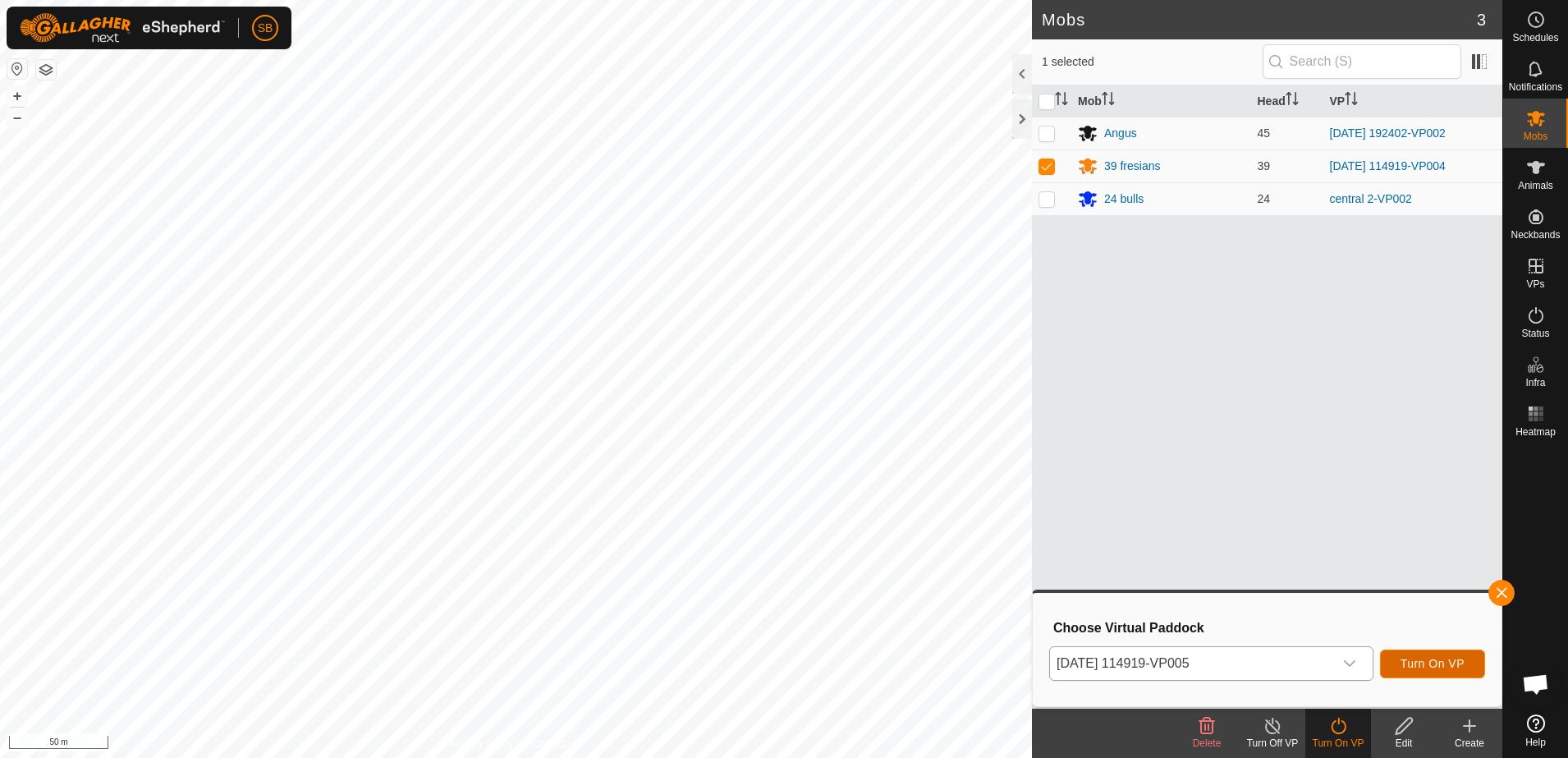
click at [1418, 658] on span "Turn On VP" at bounding box center [1433, 663] width 64 height 13
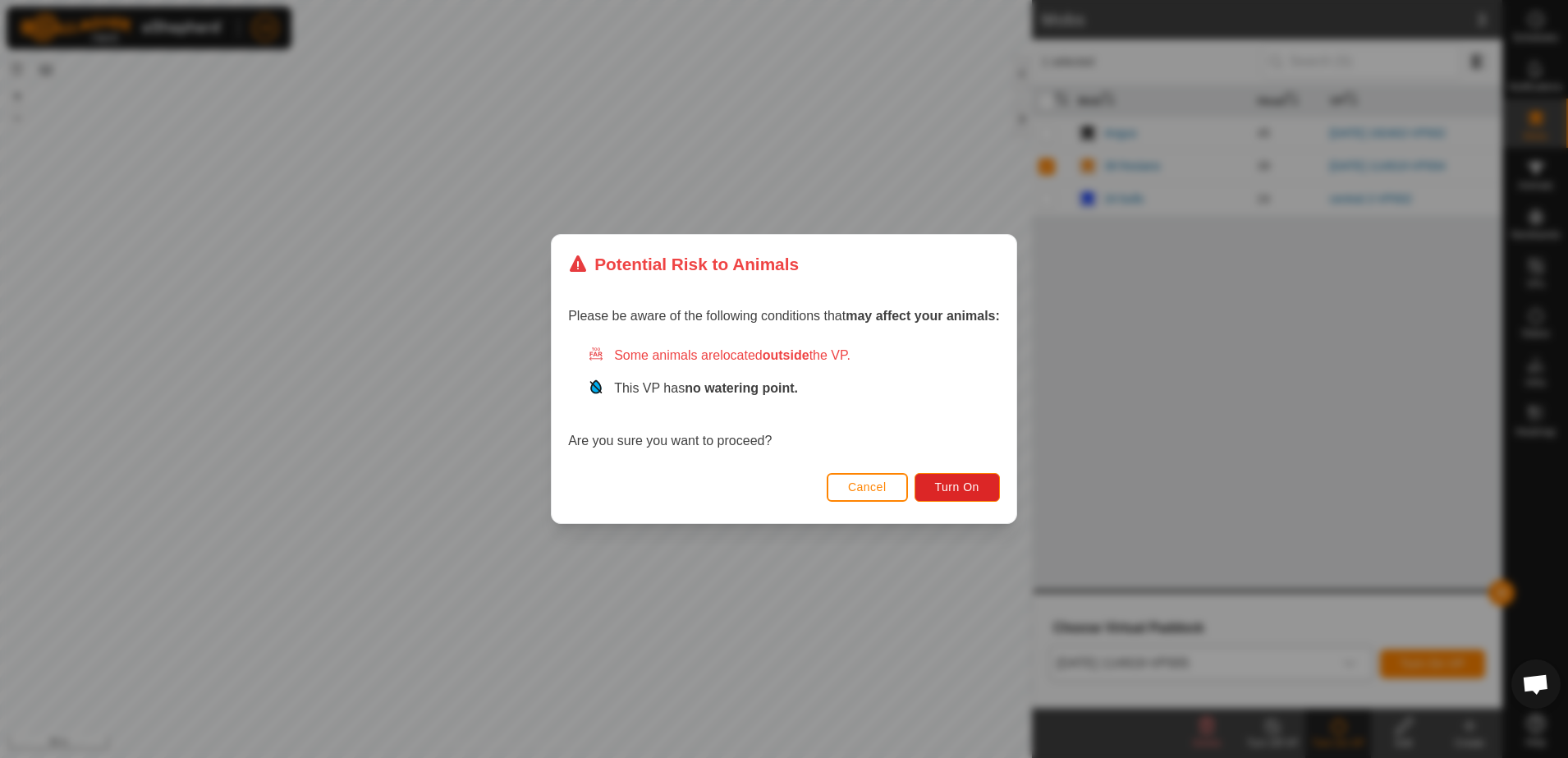
click at [947, 472] on div "Cancel Turn On" at bounding box center [784, 494] width 465 height 56
click at [956, 497] on button "Turn On" at bounding box center [957, 486] width 86 height 28
